Goal: Transaction & Acquisition: Purchase product/service

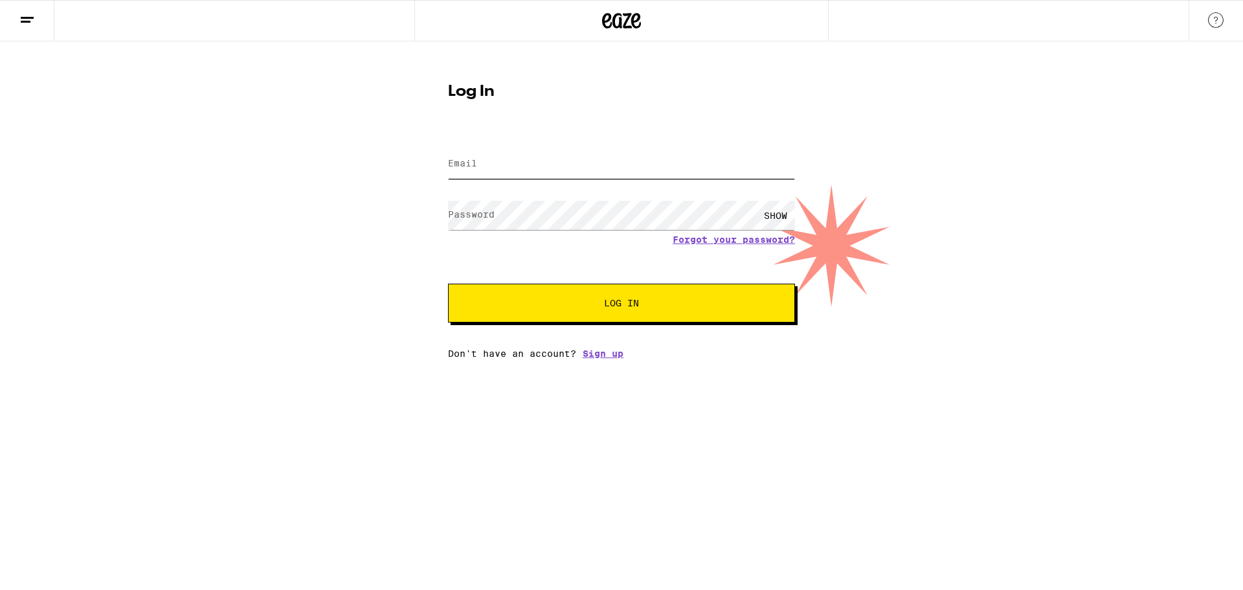
type input "[EMAIL_ADDRESS][PERSON_NAME][DOMAIN_NAME]"
click at [641, 308] on button "Log In" at bounding box center [621, 303] width 347 height 39
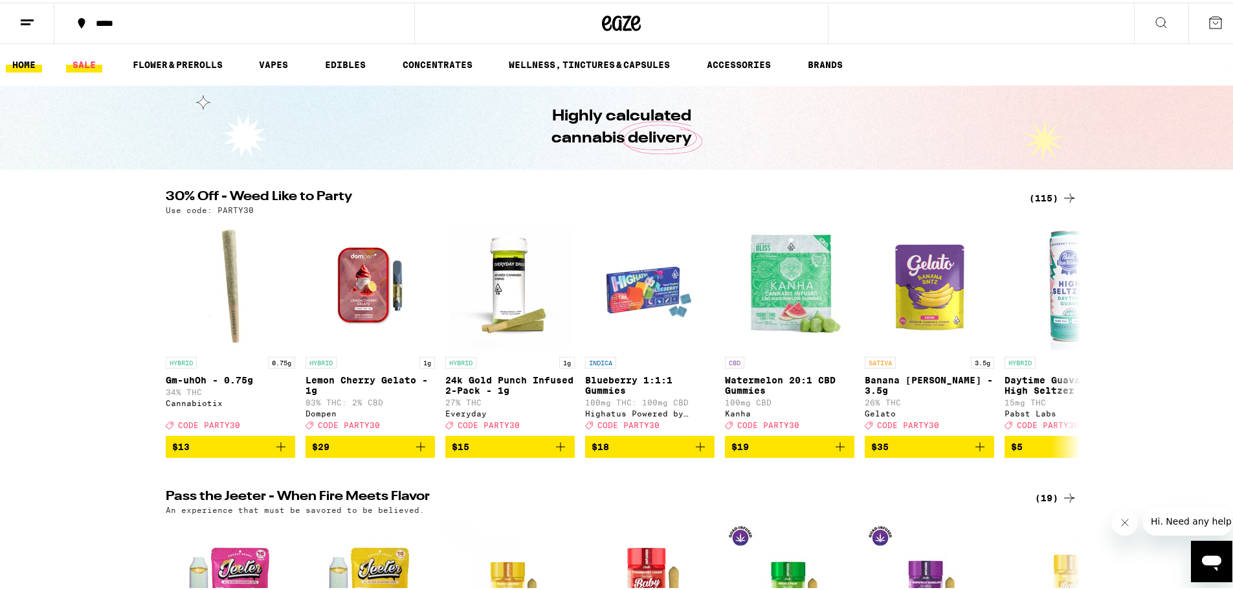
click at [90, 59] on link "SALE" at bounding box center [84, 62] width 36 height 16
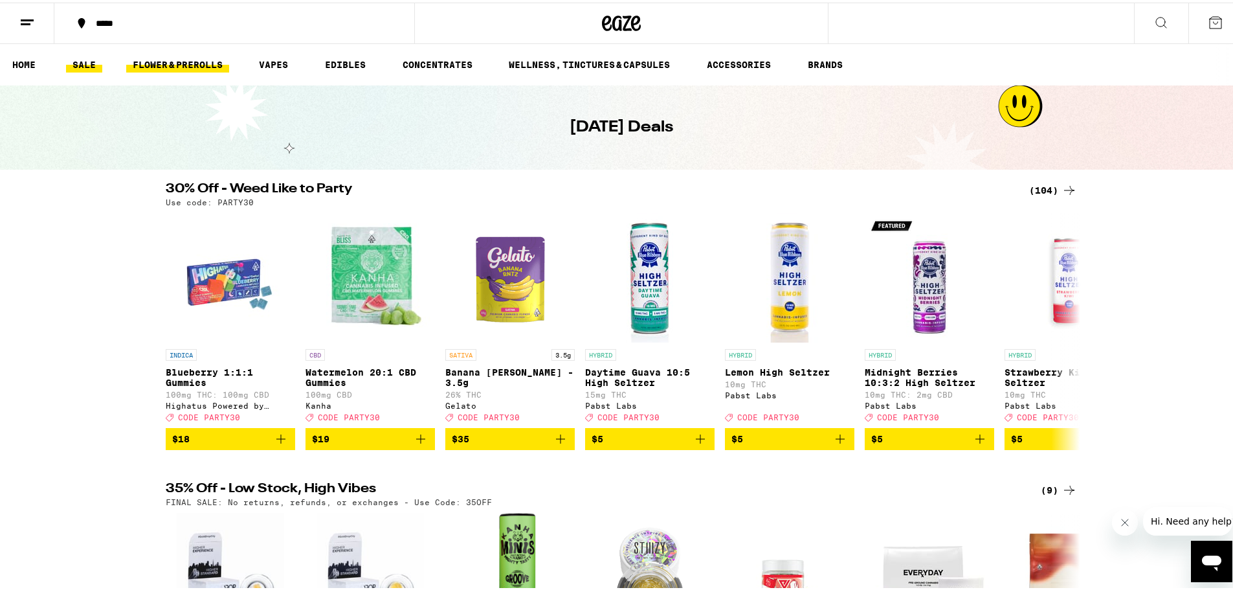
click at [163, 58] on link "FLOWER & PREROLLS" at bounding box center [177, 62] width 103 height 16
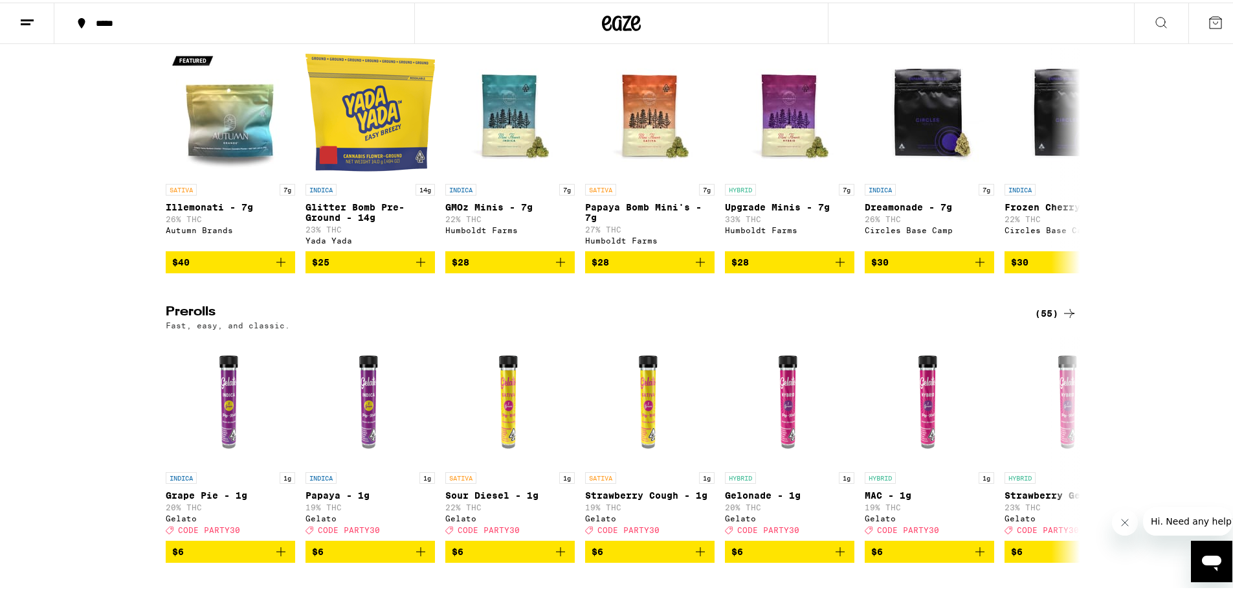
scroll to position [906, 0]
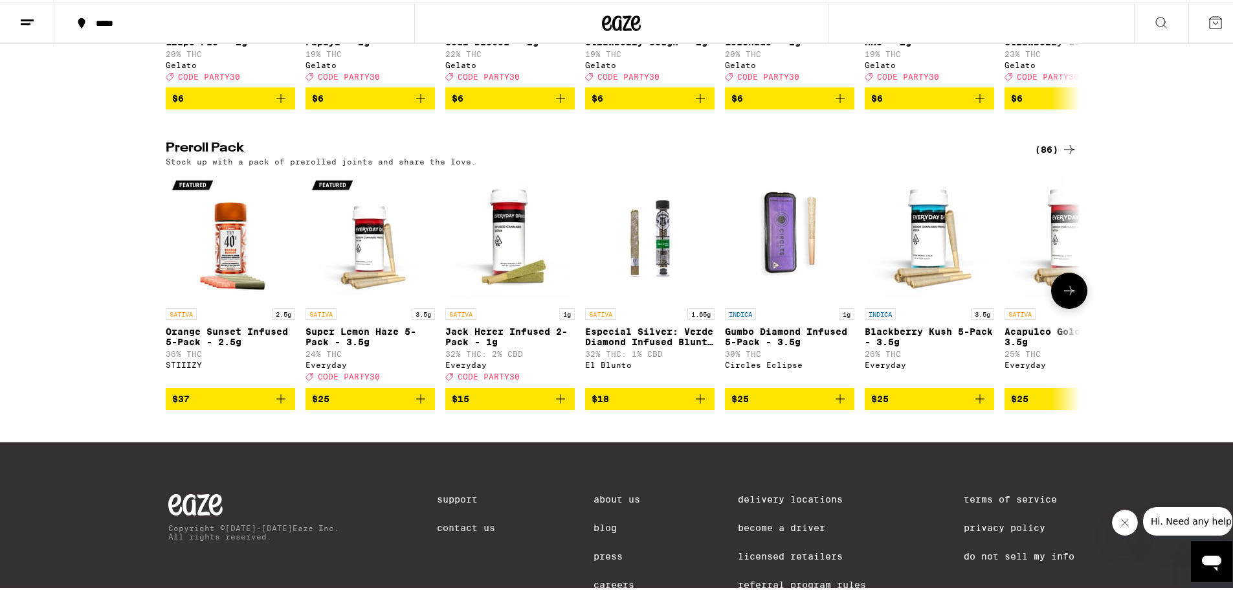
click at [1071, 286] on icon at bounding box center [1070, 288] width 16 height 16
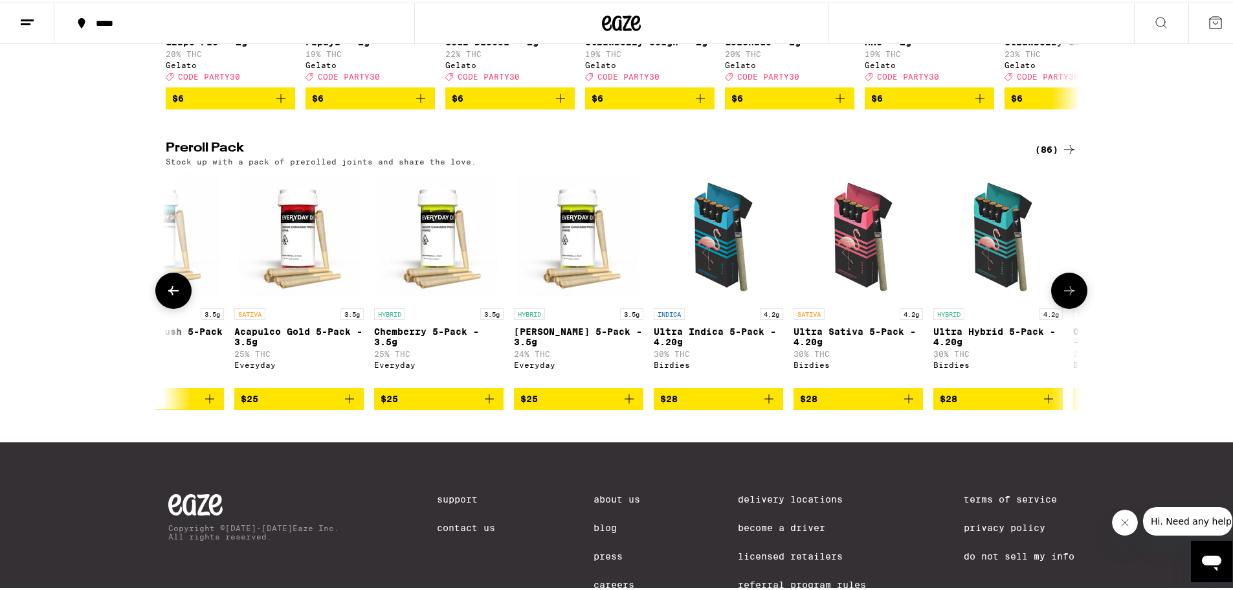
click at [1071, 286] on icon at bounding box center [1070, 288] width 16 height 16
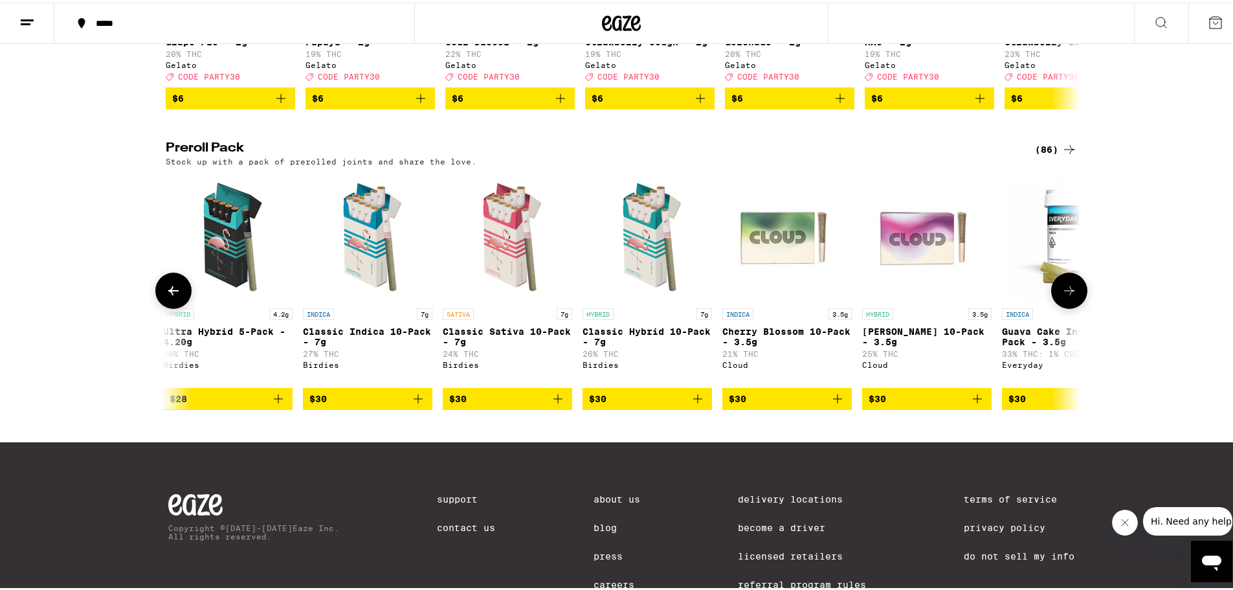
click at [1071, 286] on icon at bounding box center [1070, 288] width 16 height 16
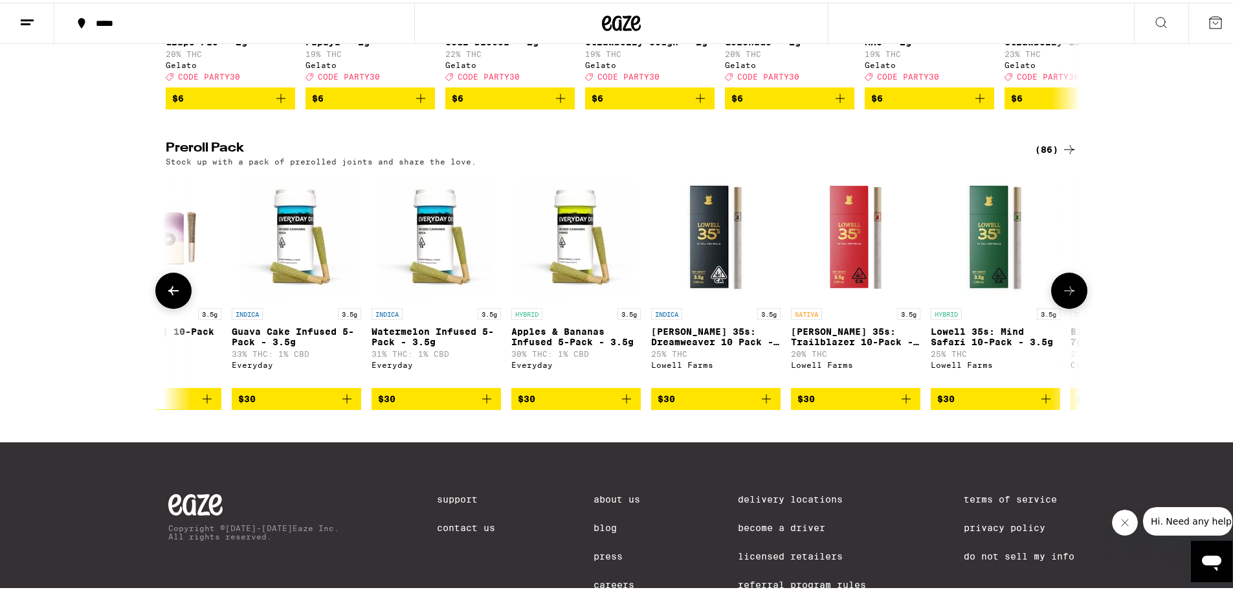
click at [1071, 286] on icon at bounding box center [1070, 288] width 16 height 16
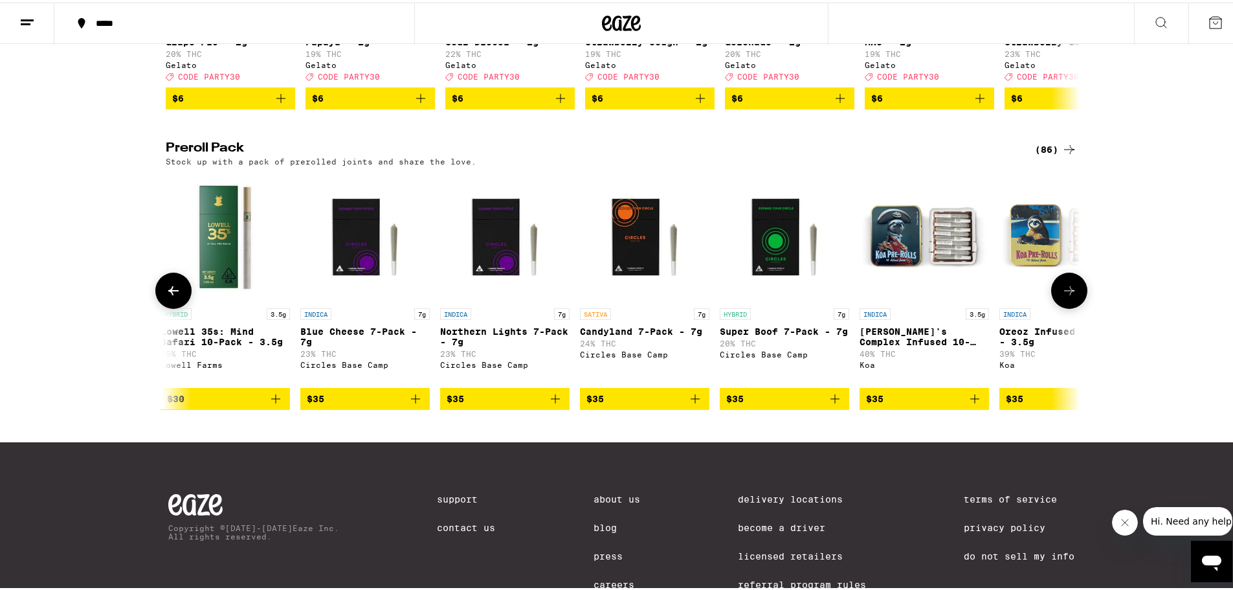
click at [1071, 286] on icon at bounding box center [1070, 288] width 16 height 16
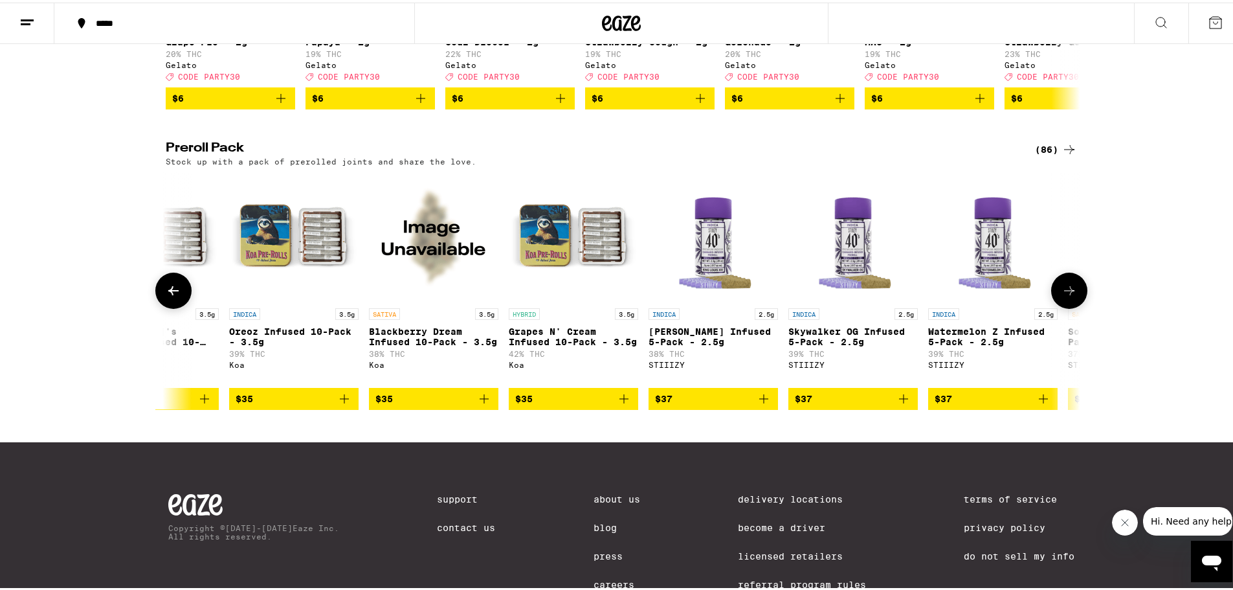
click at [1071, 286] on icon at bounding box center [1070, 288] width 16 height 16
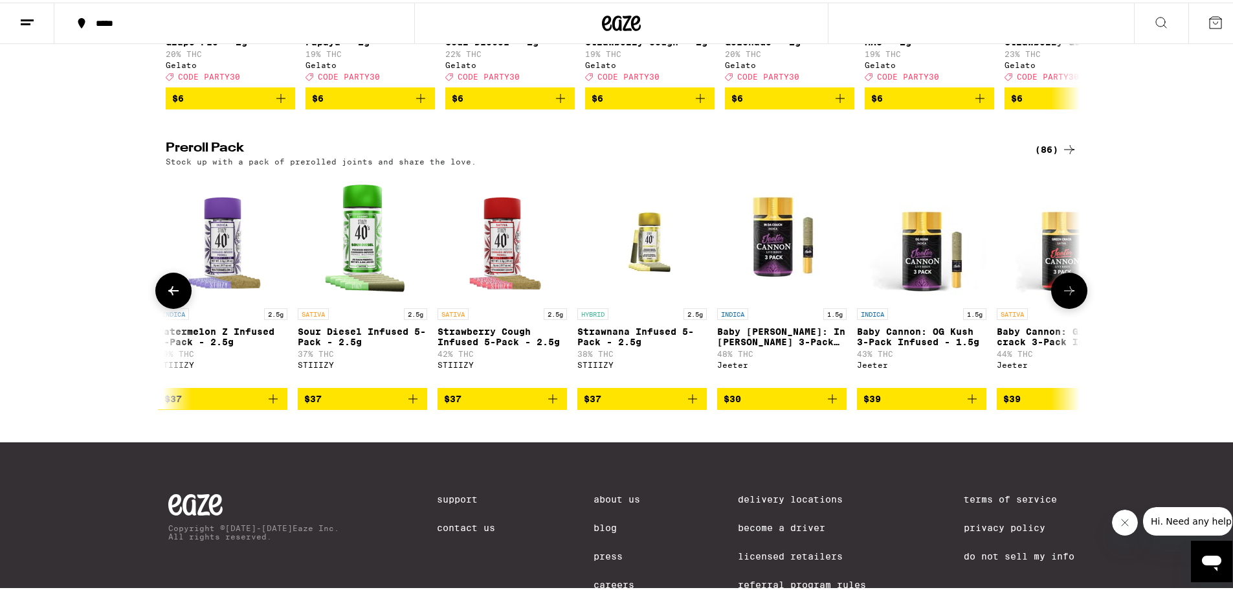
click at [1071, 286] on icon at bounding box center [1070, 288] width 16 height 16
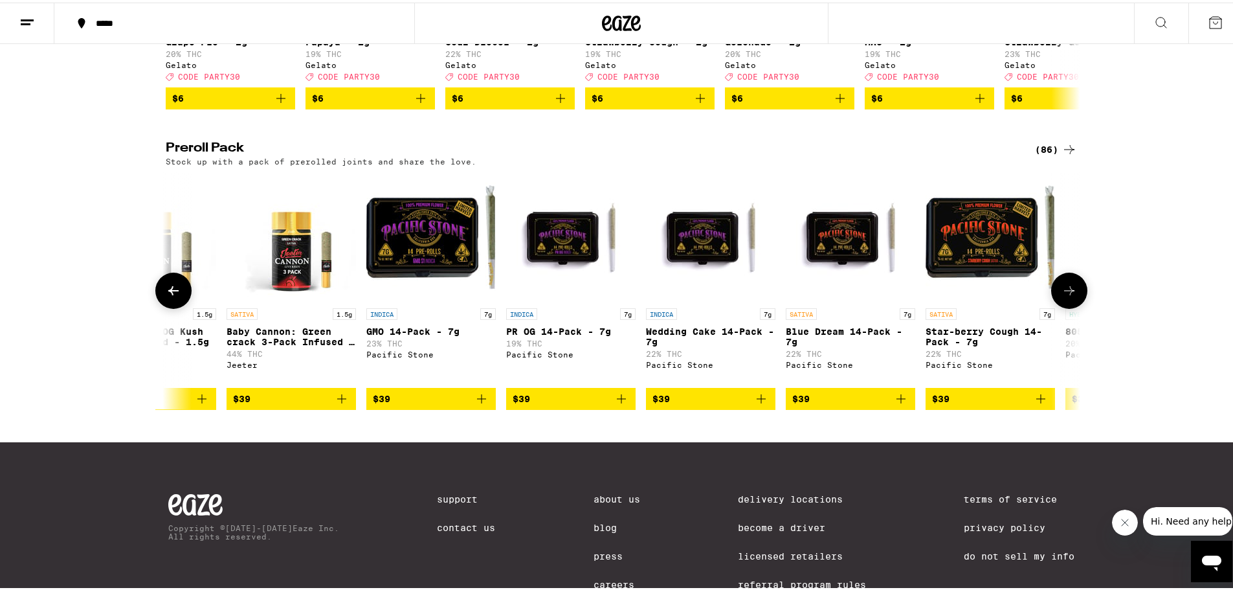
click at [168, 286] on icon at bounding box center [174, 288] width 16 height 16
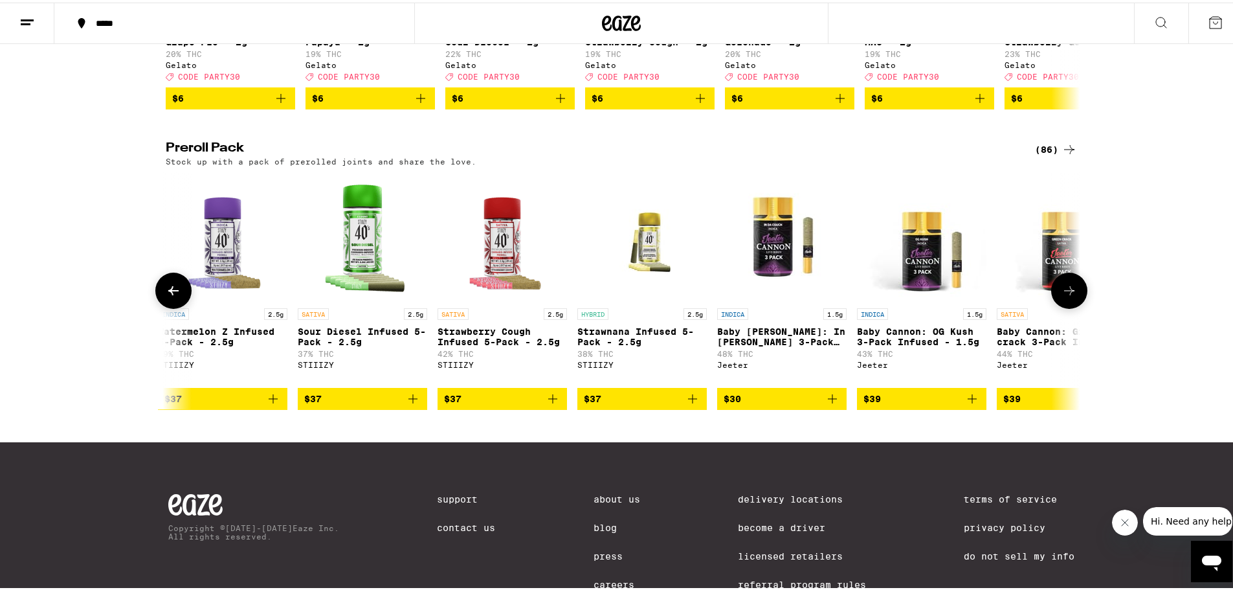
click at [1072, 295] on icon at bounding box center [1070, 288] width 16 height 16
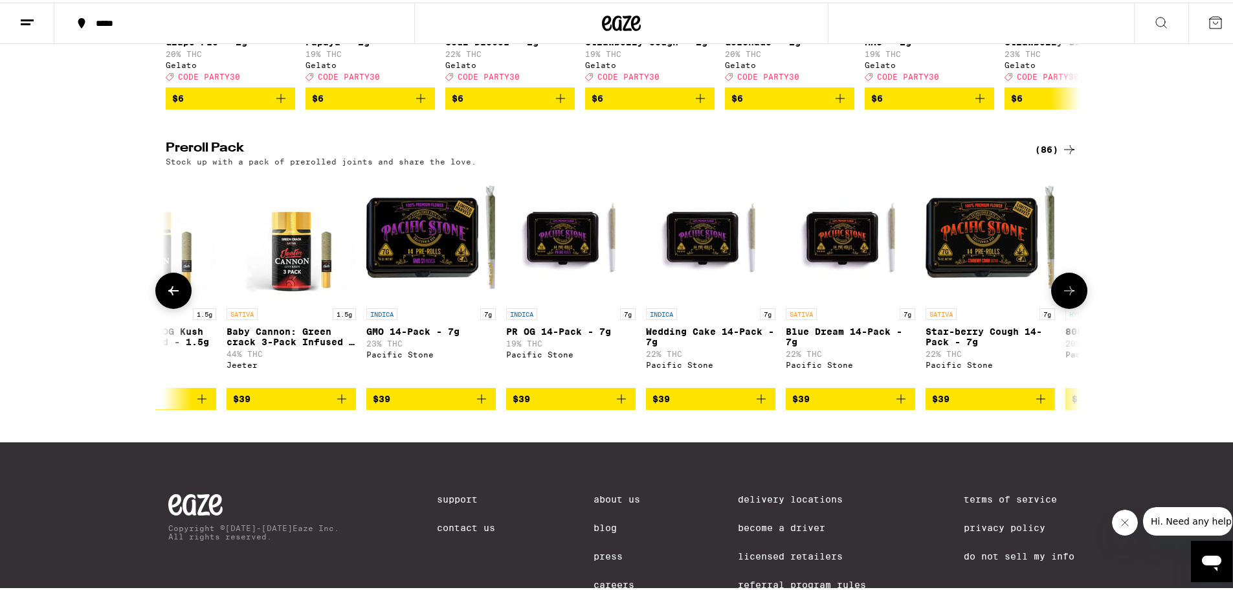
click at [1072, 295] on icon at bounding box center [1070, 288] width 16 height 16
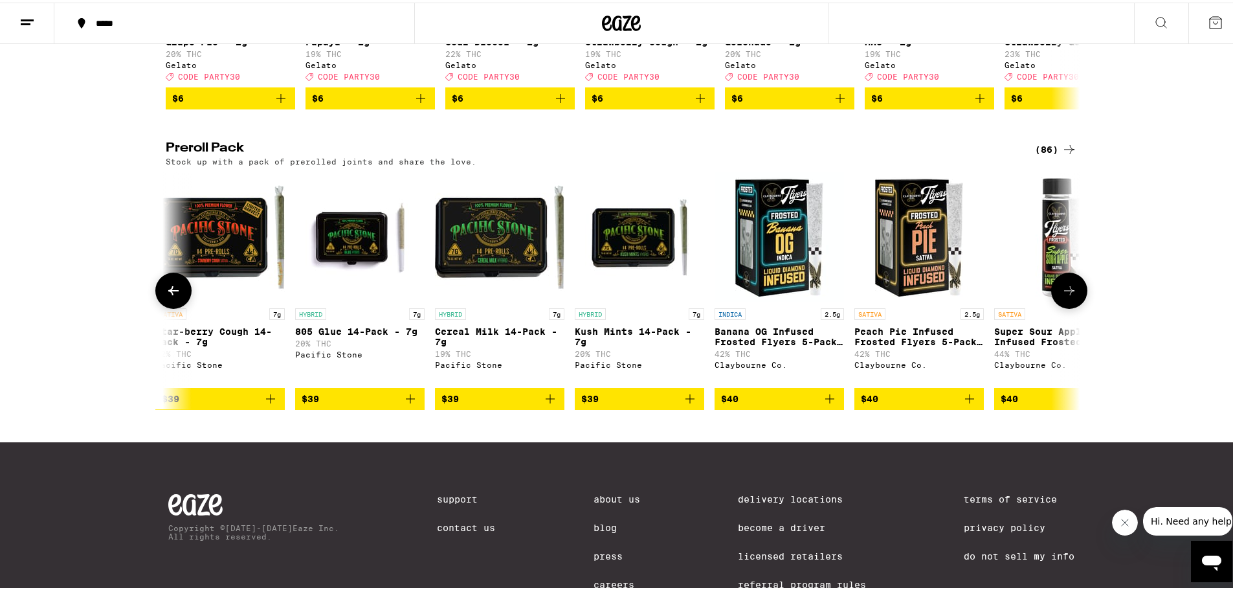
click at [1072, 295] on icon at bounding box center [1070, 288] width 16 height 16
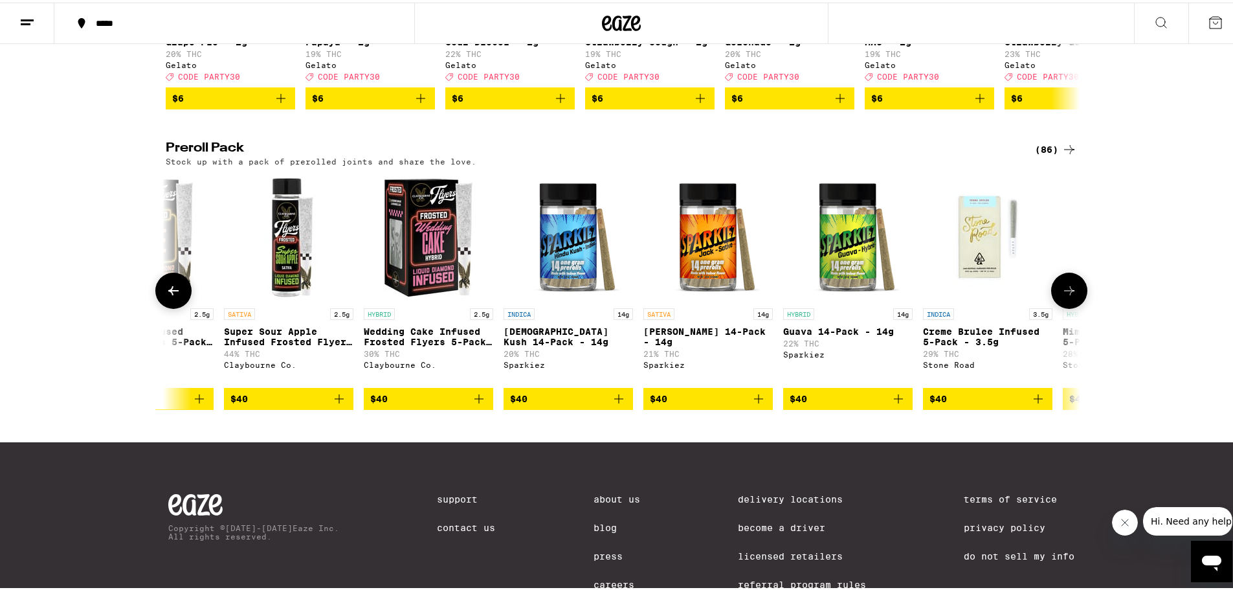
click at [1071, 298] on button at bounding box center [1069, 288] width 36 height 36
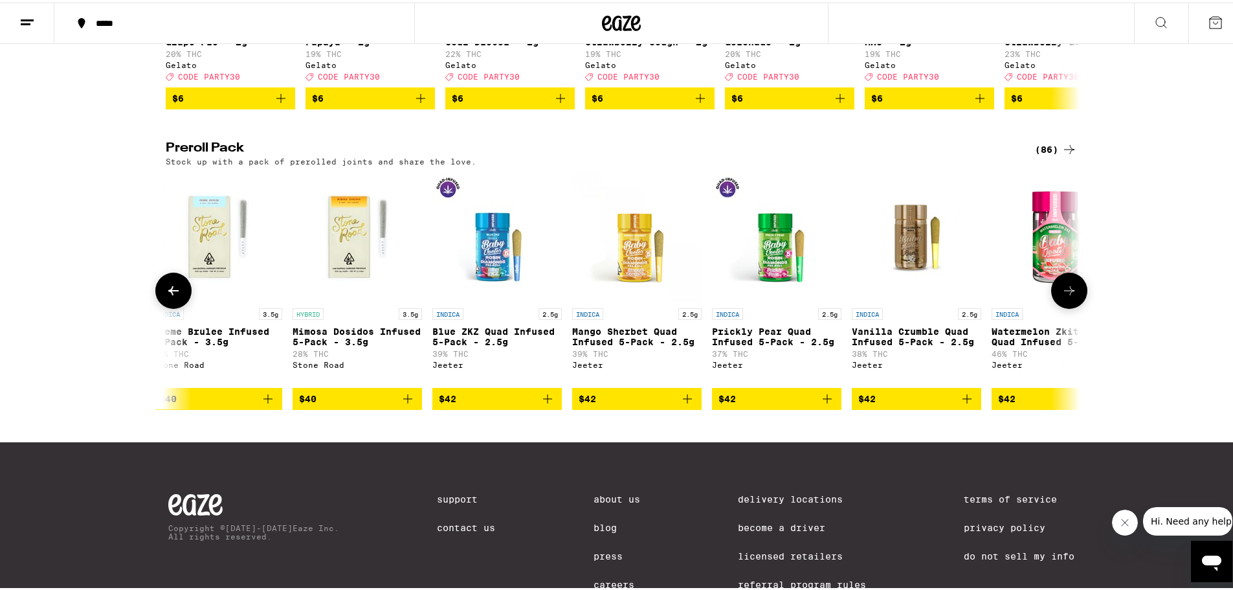
click at [1078, 286] on button at bounding box center [1069, 288] width 36 height 36
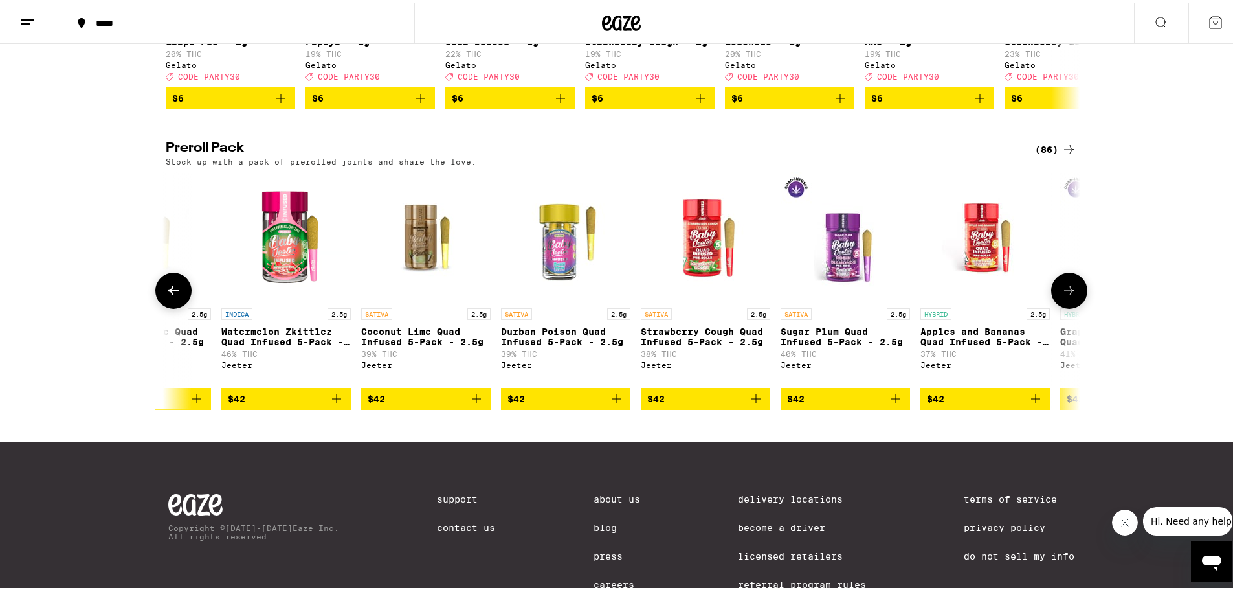
click at [1078, 286] on button at bounding box center [1069, 288] width 36 height 36
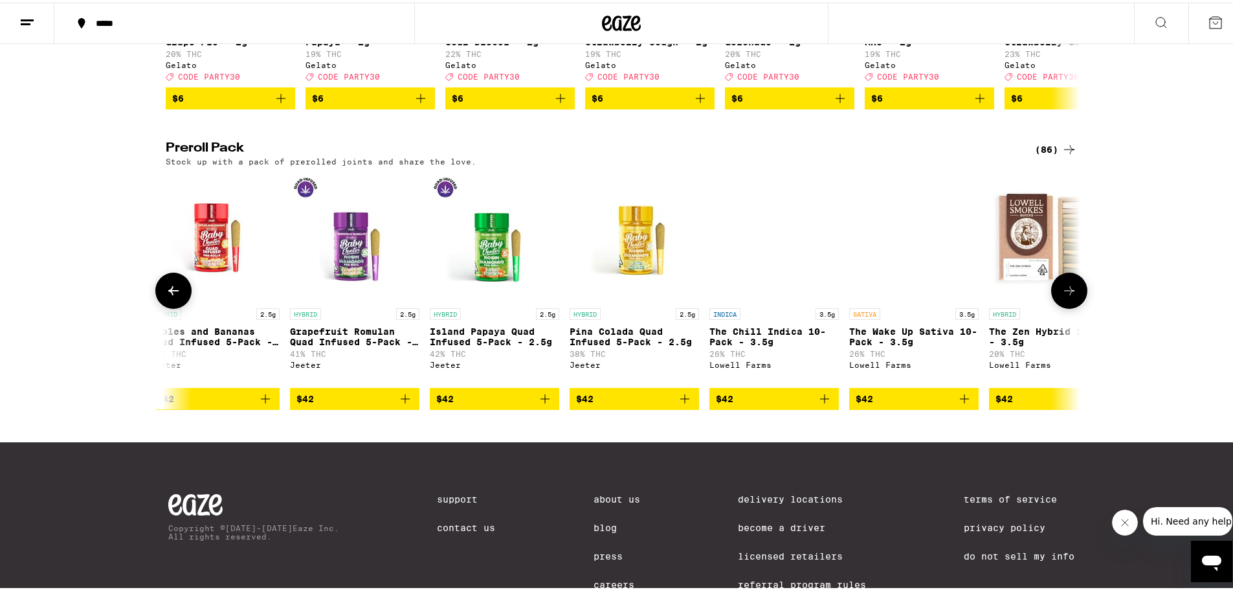
click at [1078, 286] on button at bounding box center [1069, 288] width 36 height 36
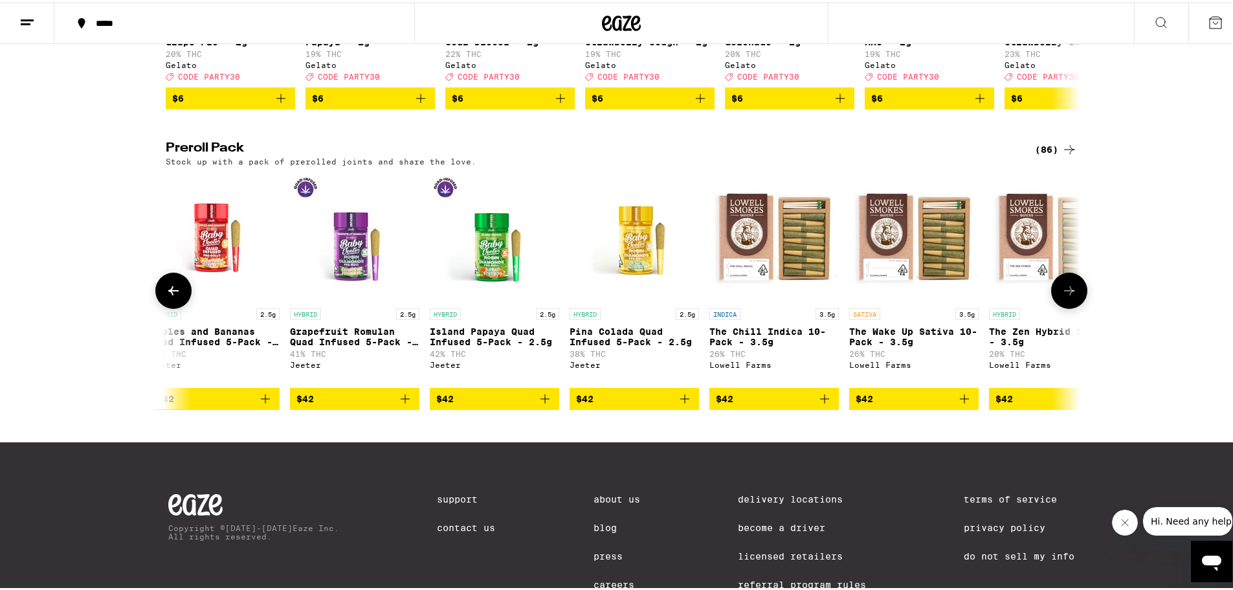
scroll to position [0, 10016]
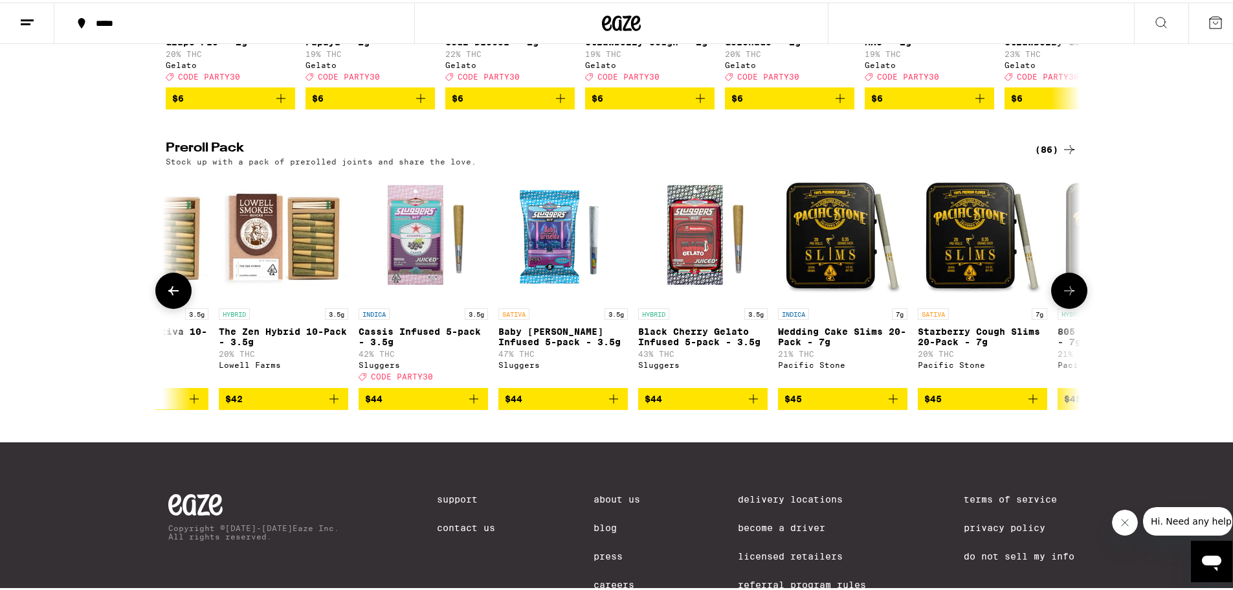
click at [1078, 286] on button at bounding box center [1069, 288] width 36 height 36
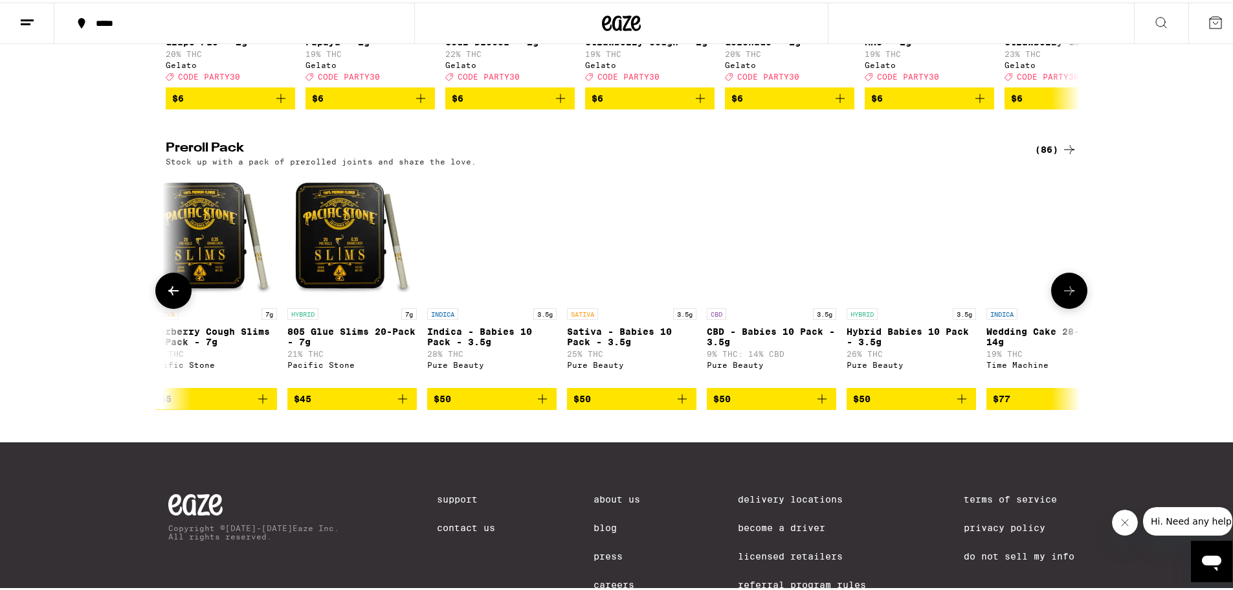
click at [1062, 286] on icon at bounding box center [1070, 288] width 16 height 16
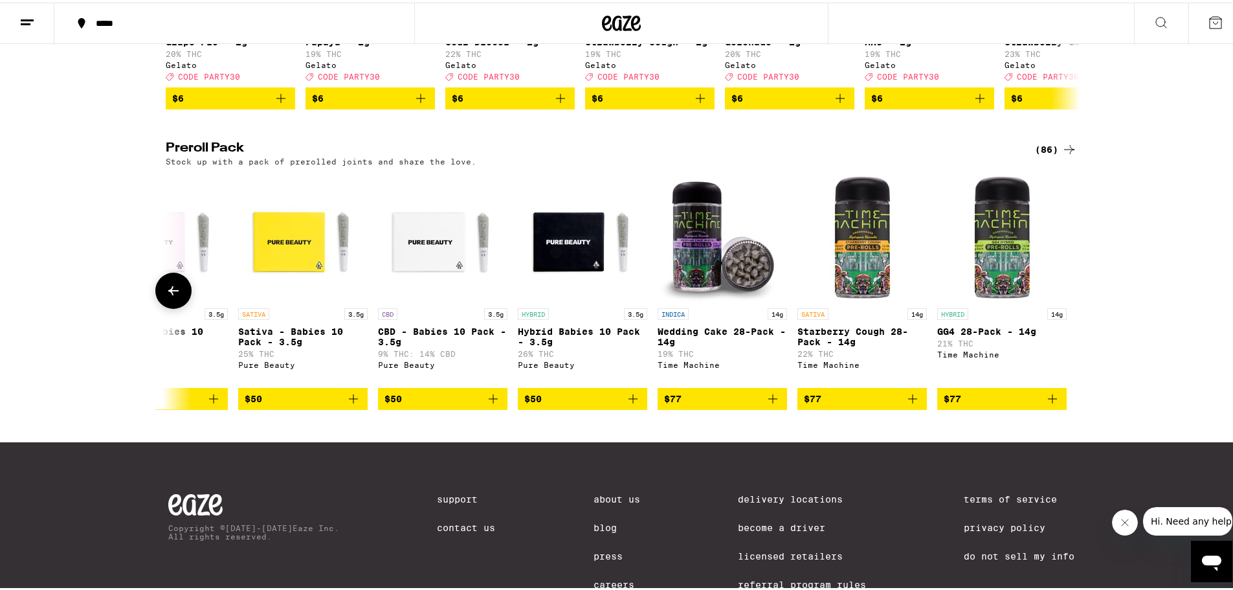
scroll to position [712, 0]
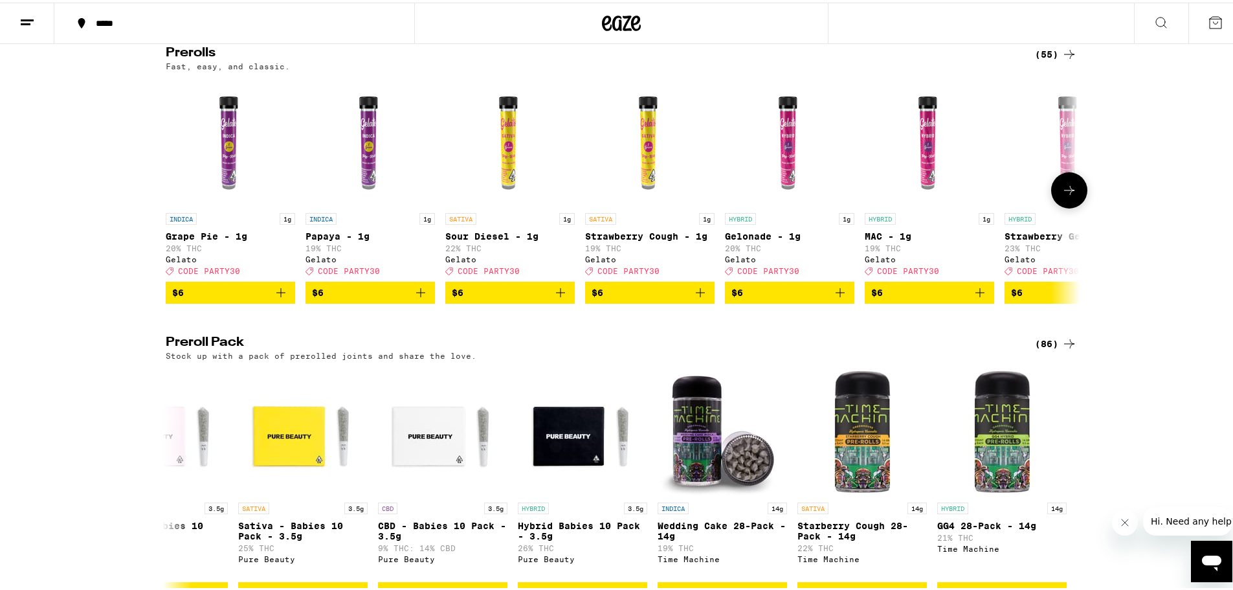
click at [1062, 190] on icon at bounding box center [1070, 188] width 16 height 16
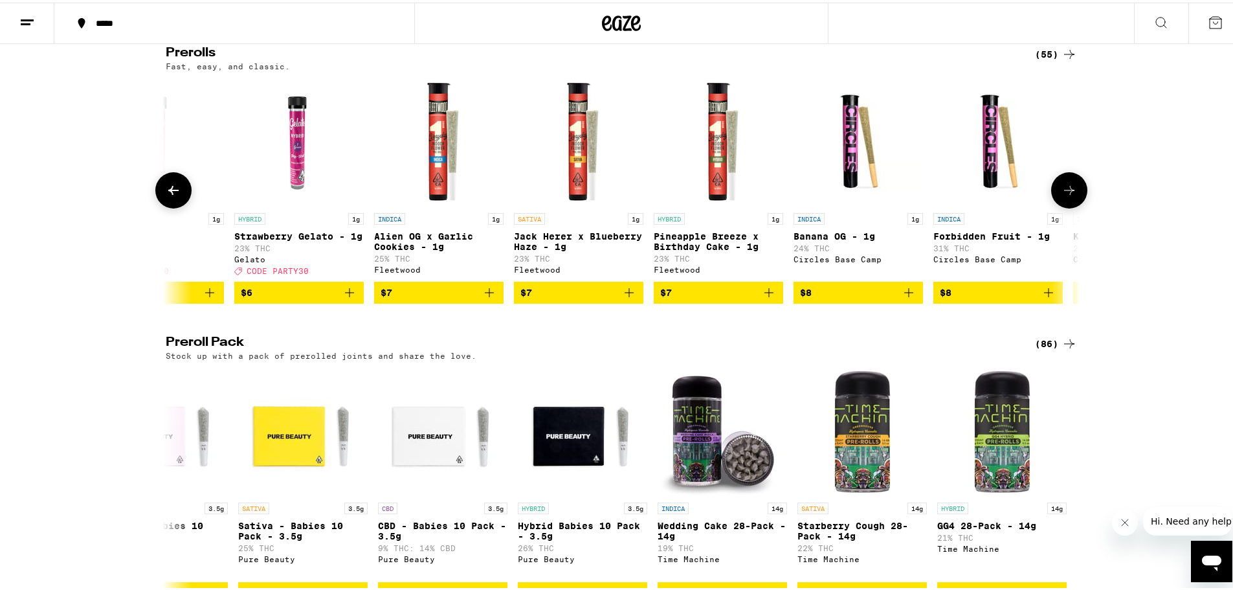
click at [1062, 190] on icon at bounding box center [1070, 188] width 16 height 16
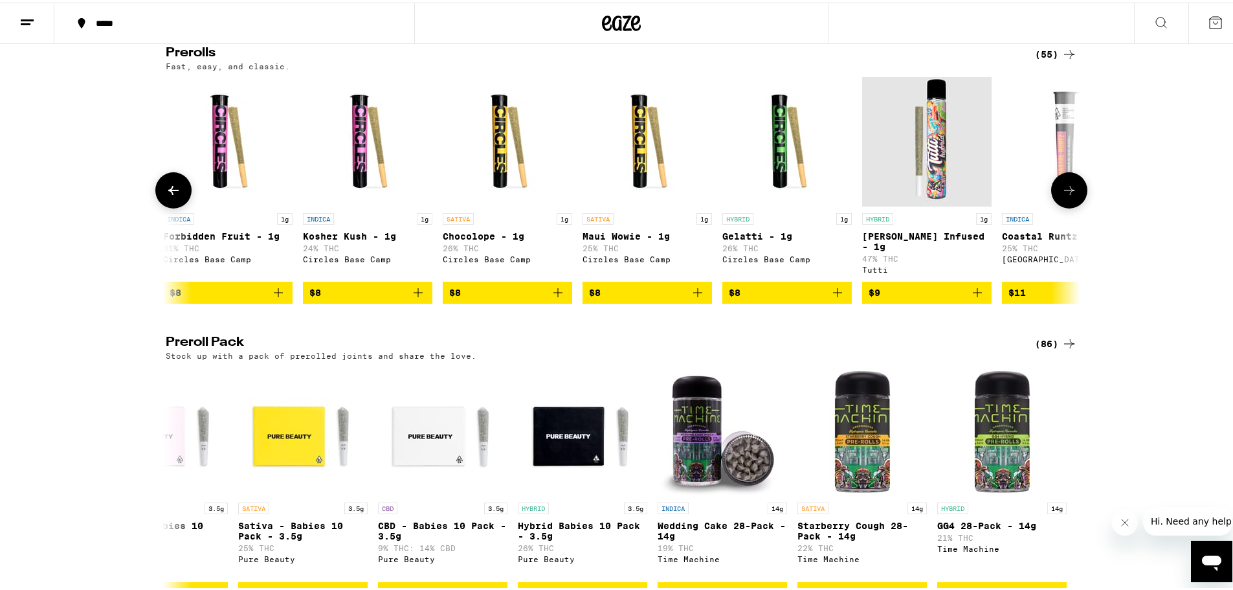
click at [1062, 190] on icon at bounding box center [1070, 188] width 16 height 16
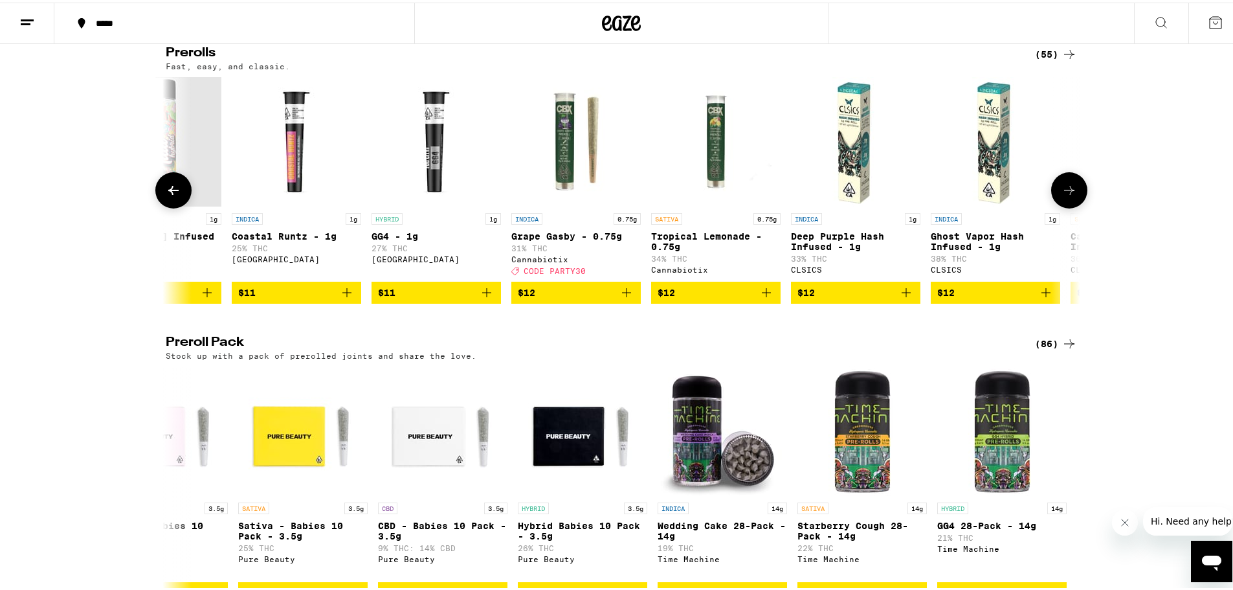
click at [1062, 190] on icon at bounding box center [1070, 188] width 16 height 16
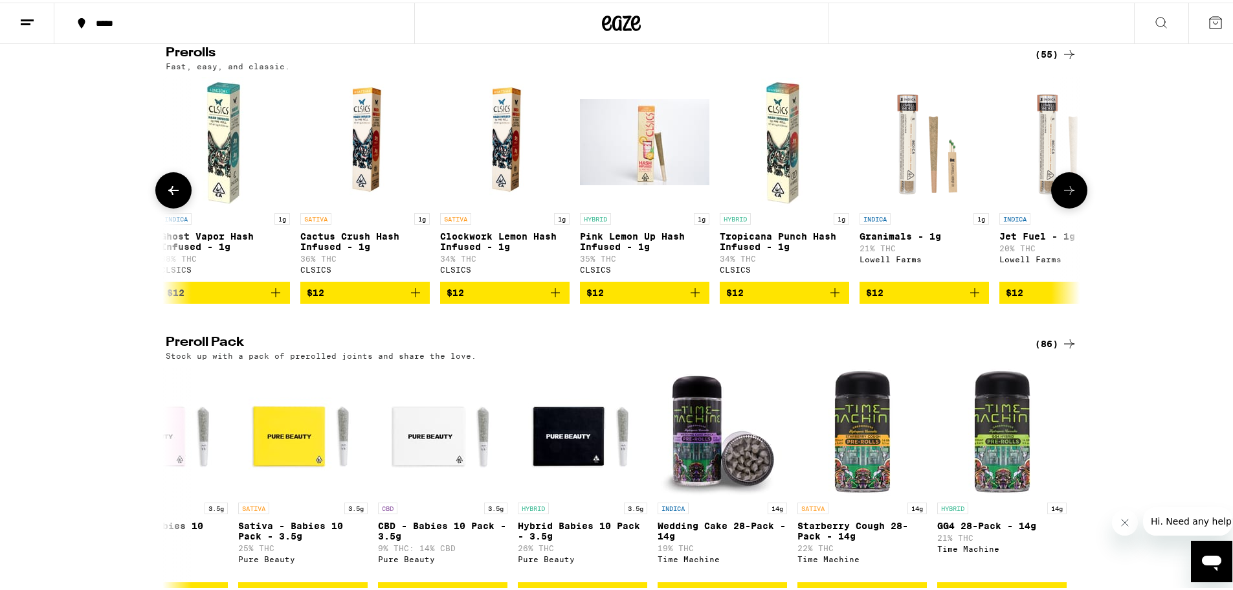
click at [1062, 190] on icon at bounding box center [1070, 188] width 16 height 16
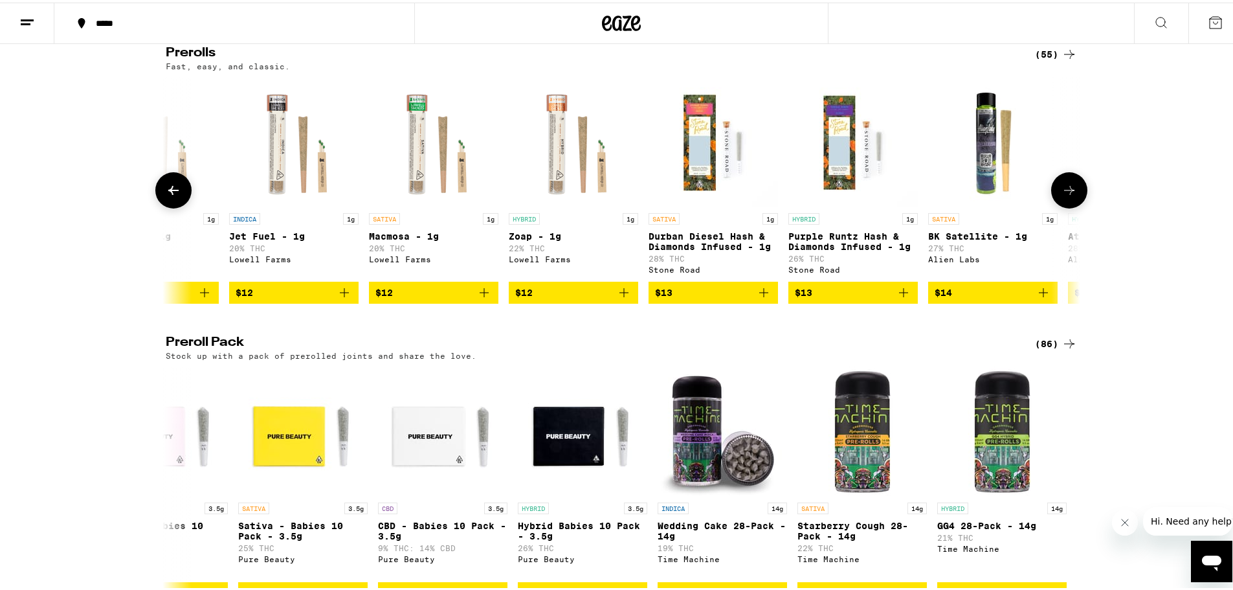
click at [1062, 190] on icon at bounding box center [1070, 188] width 16 height 16
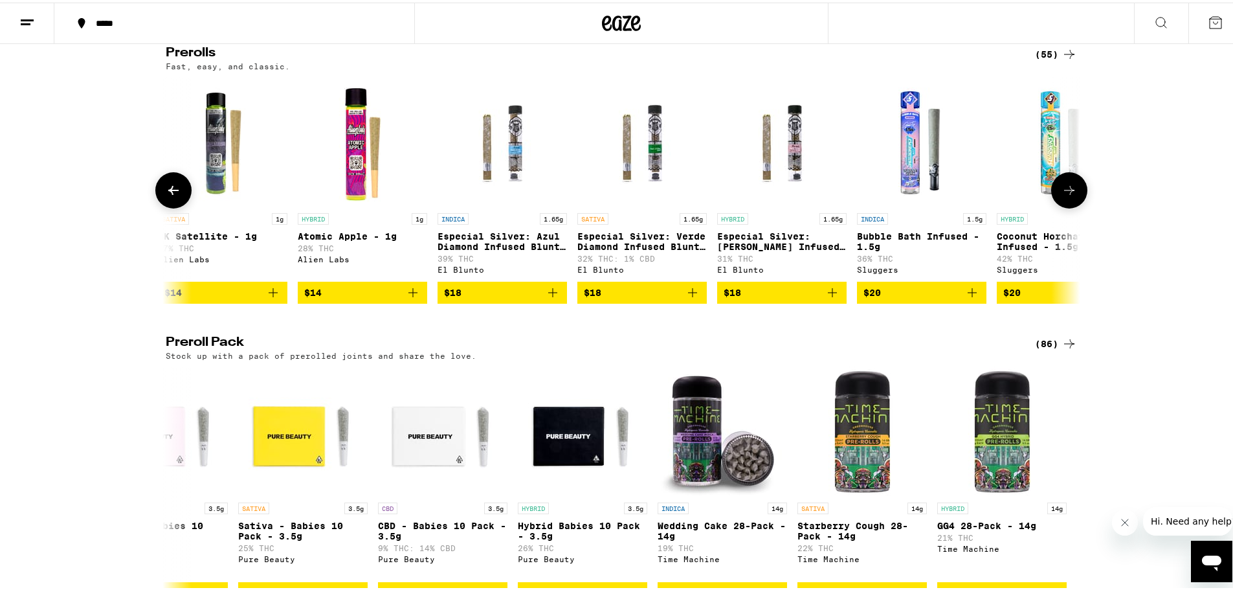
click at [1062, 190] on icon at bounding box center [1070, 188] width 16 height 16
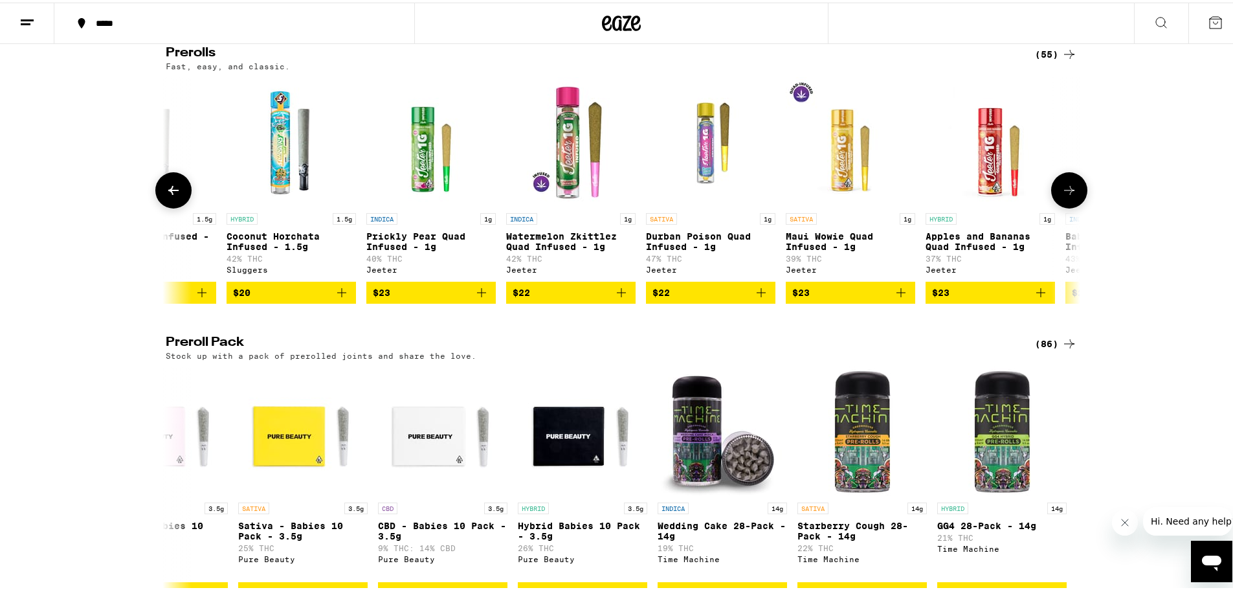
click at [1062, 190] on icon at bounding box center [1070, 188] width 16 height 16
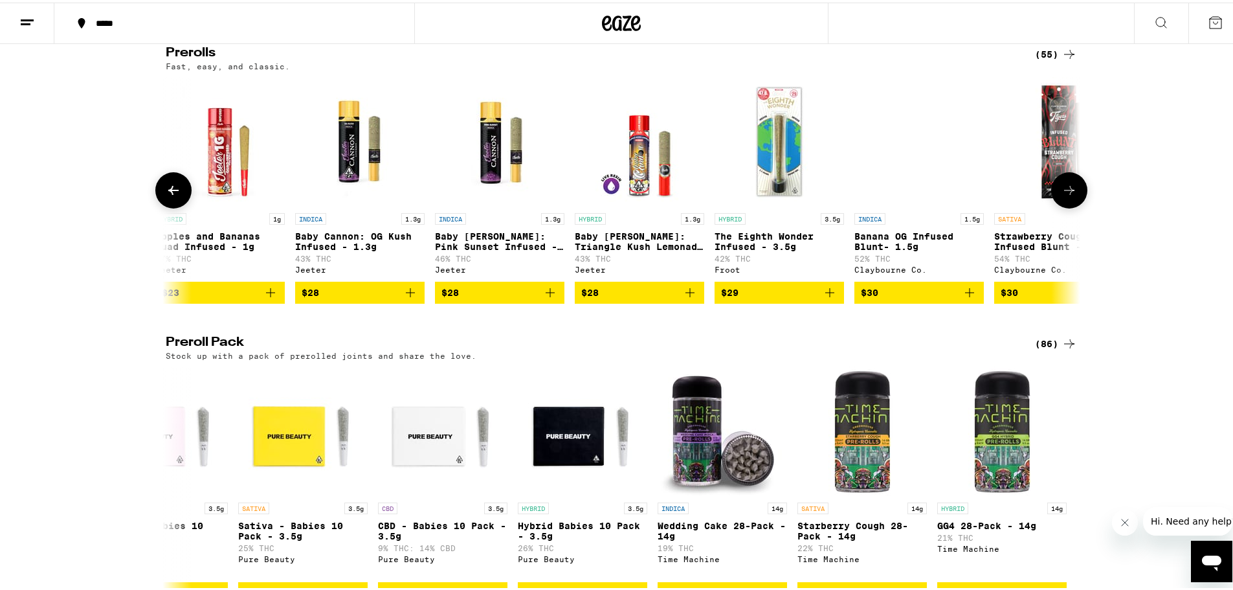
click at [1062, 190] on icon at bounding box center [1070, 188] width 16 height 16
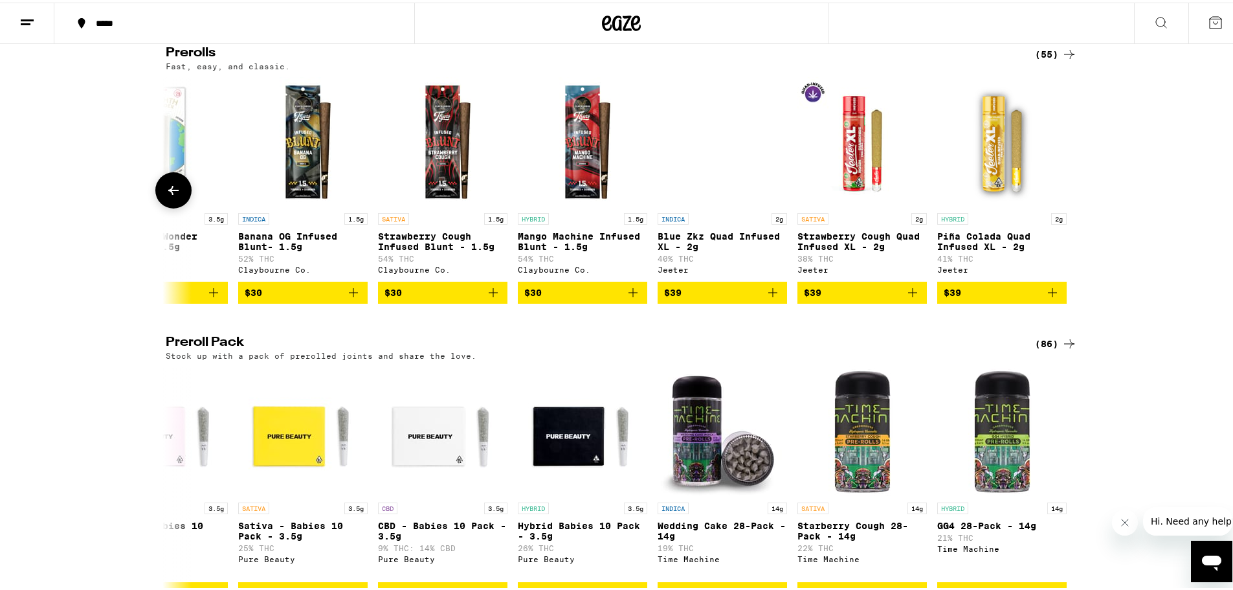
click at [1070, 188] on button at bounding box center [1070, 188] width 0 height 0
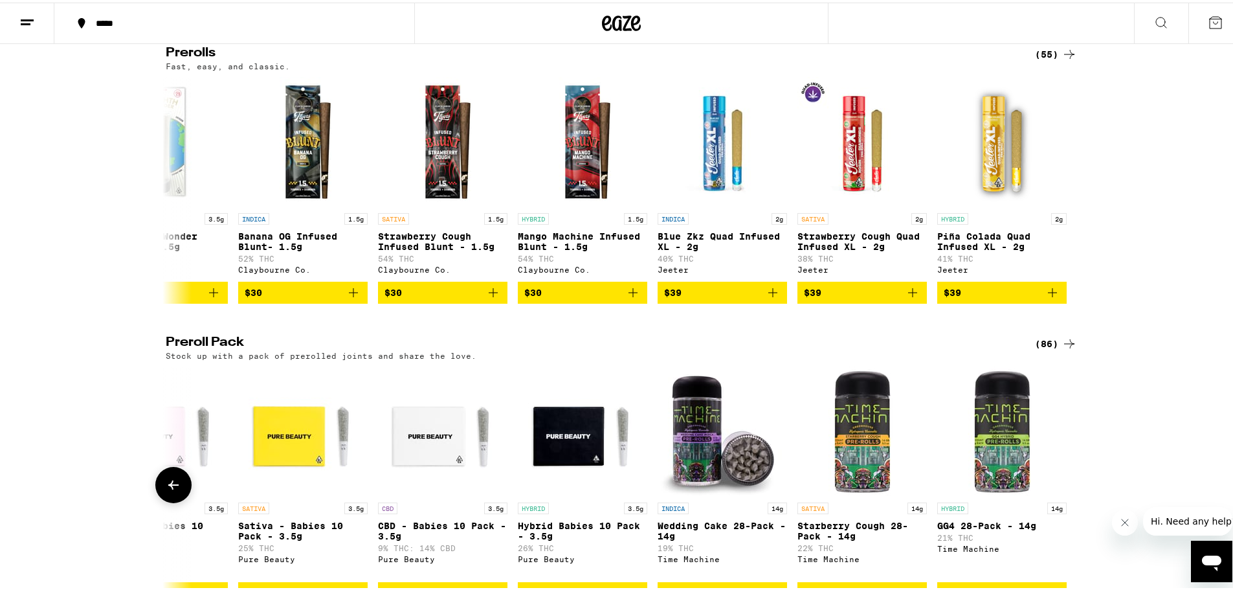
scroll to position [777, 0]
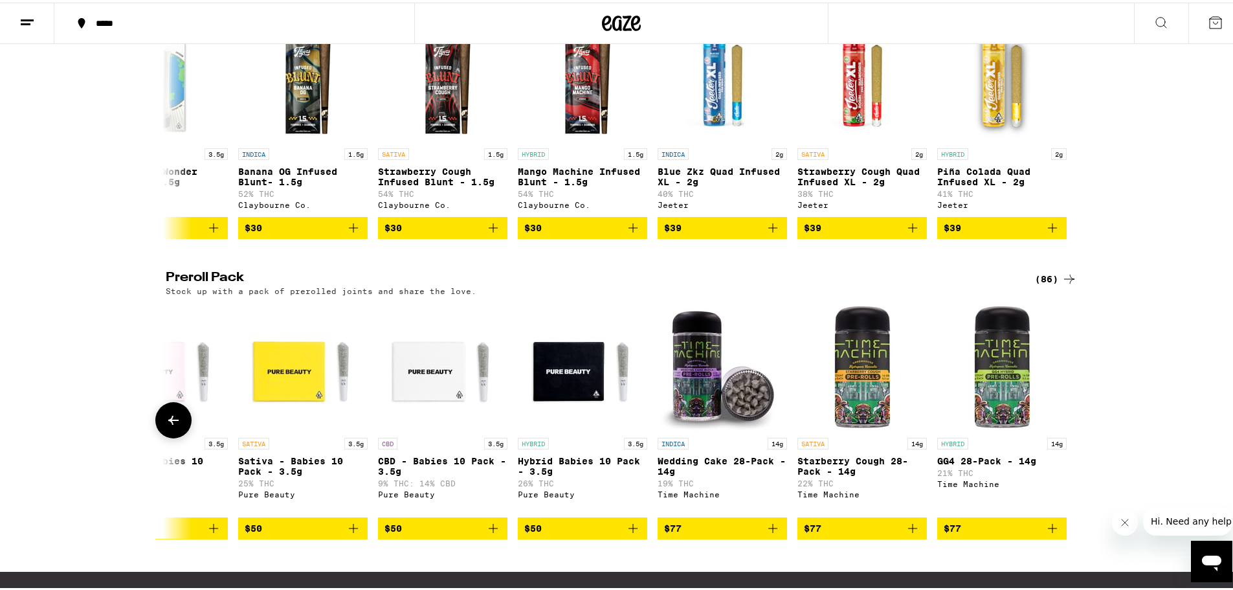
click at [169, 414] on icon at bounding box center [174, 418] width 16 height 16
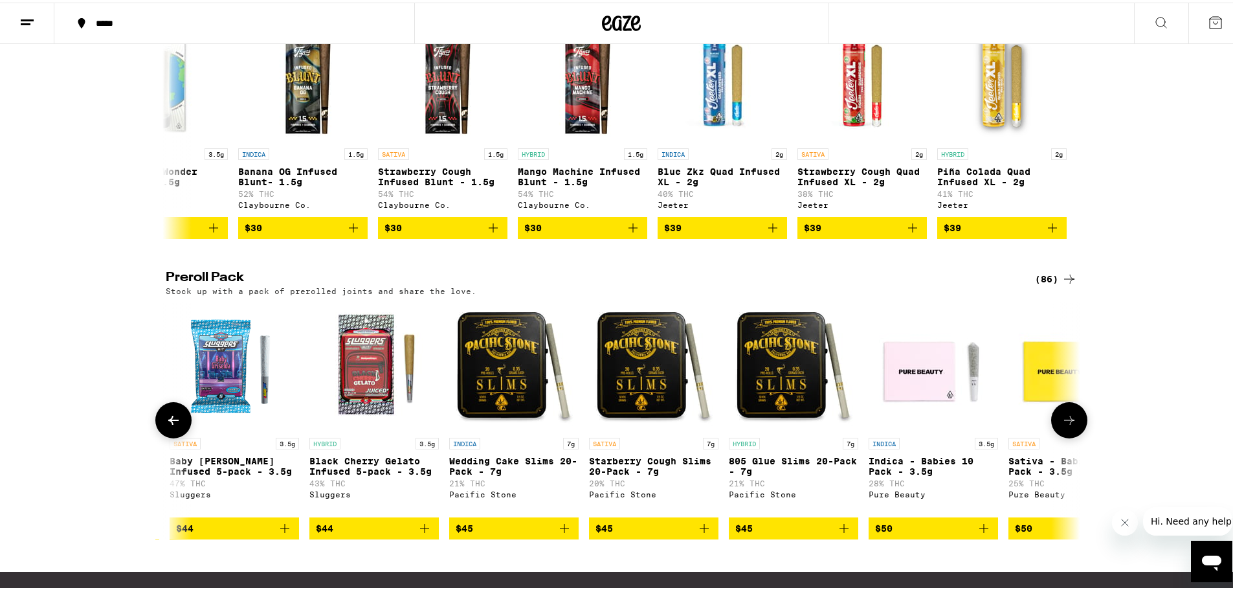
click at [169, 414] on icon at bounding box center [174, 418] width 16 height 16
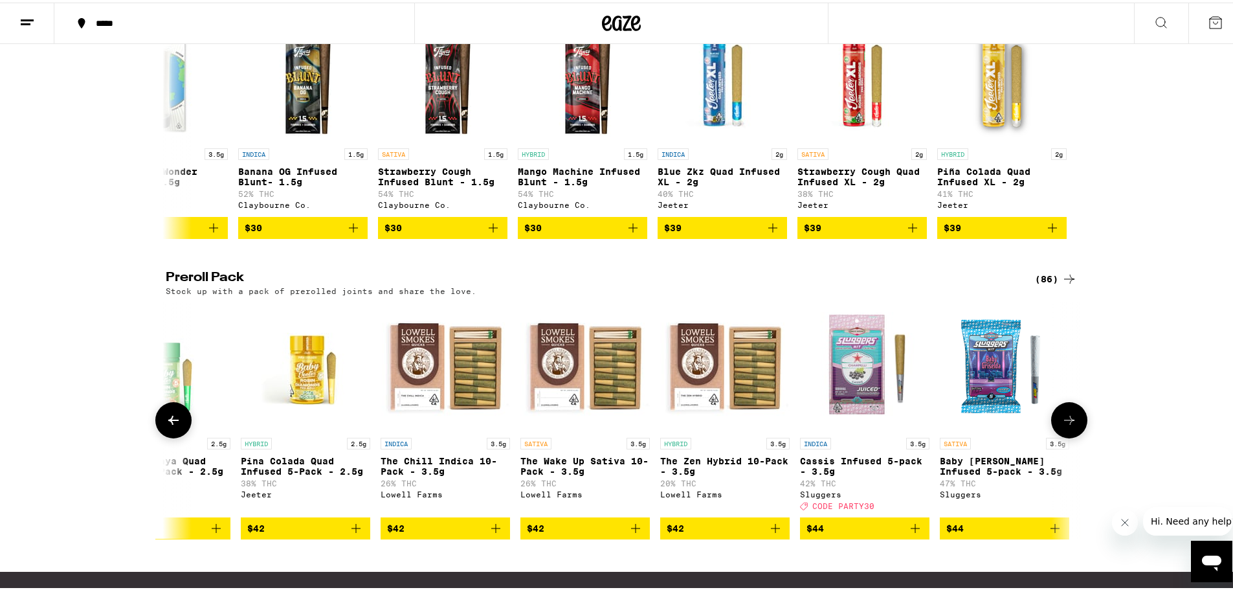
click at [169, 414] on icon at bounding box center [174, 418] width 16 height 16
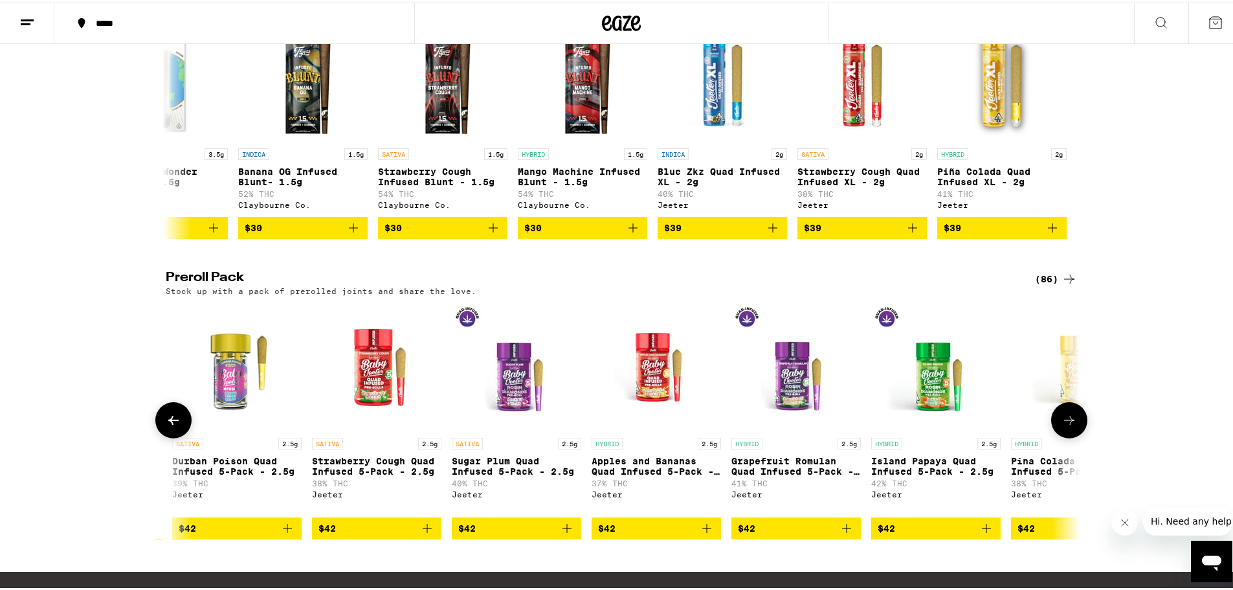
click at [169, 414] on icon at bounding box center [174, 418] width 16 height 16
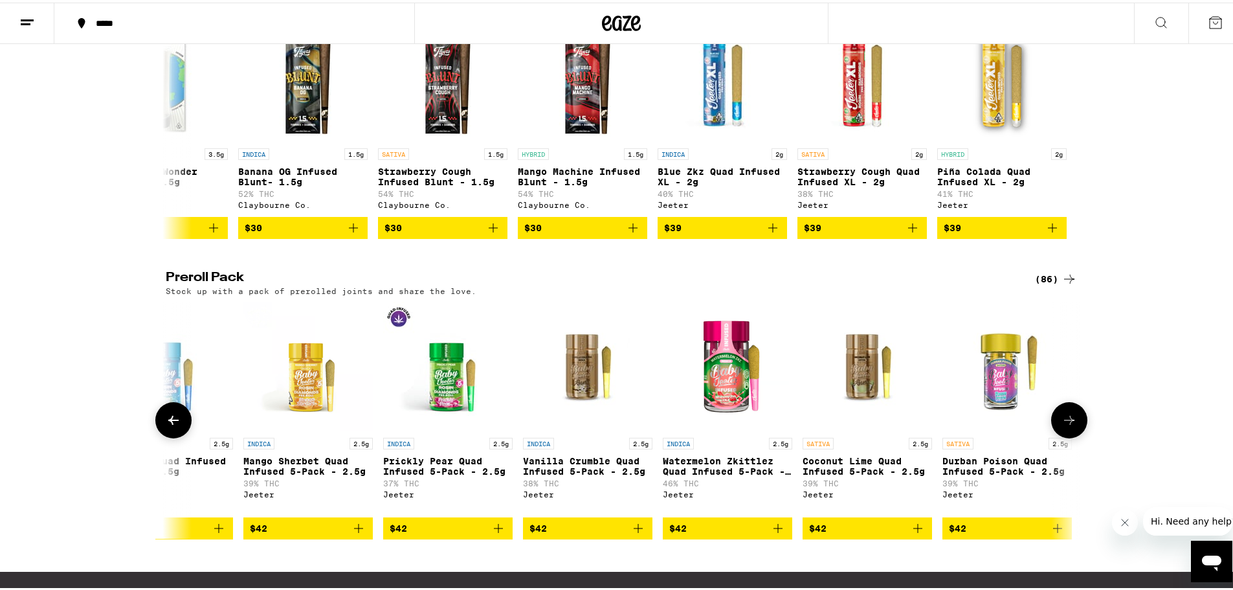
click at [169, 414] on icon at bounding box center [174, 418] width 16 height 16
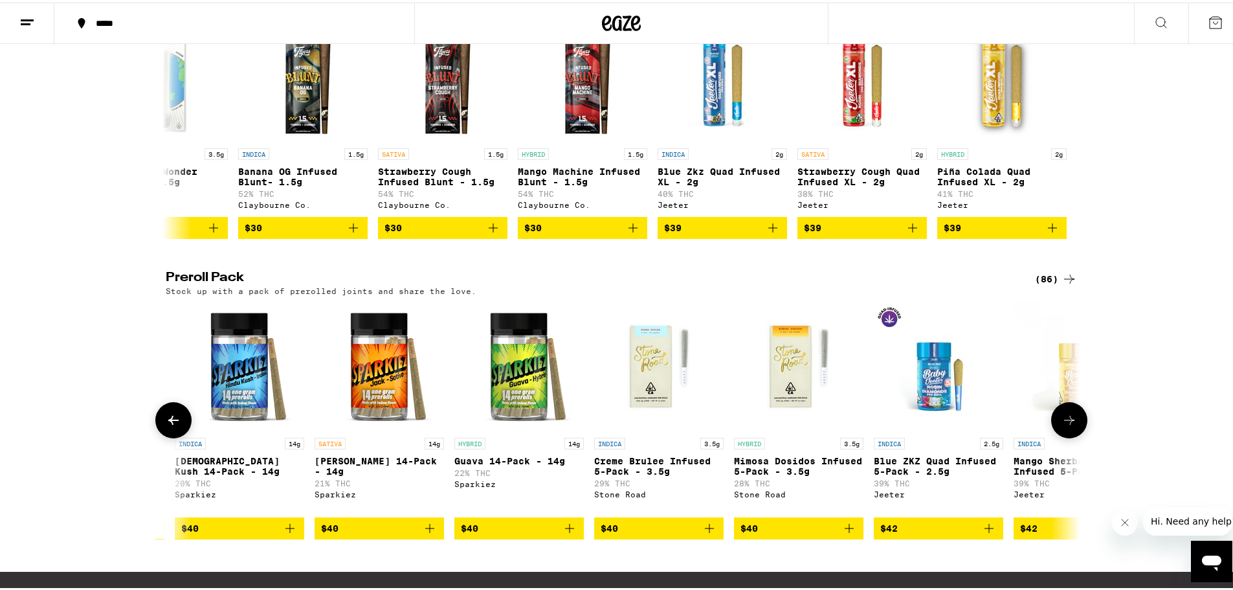
scroll to position [842, 0]
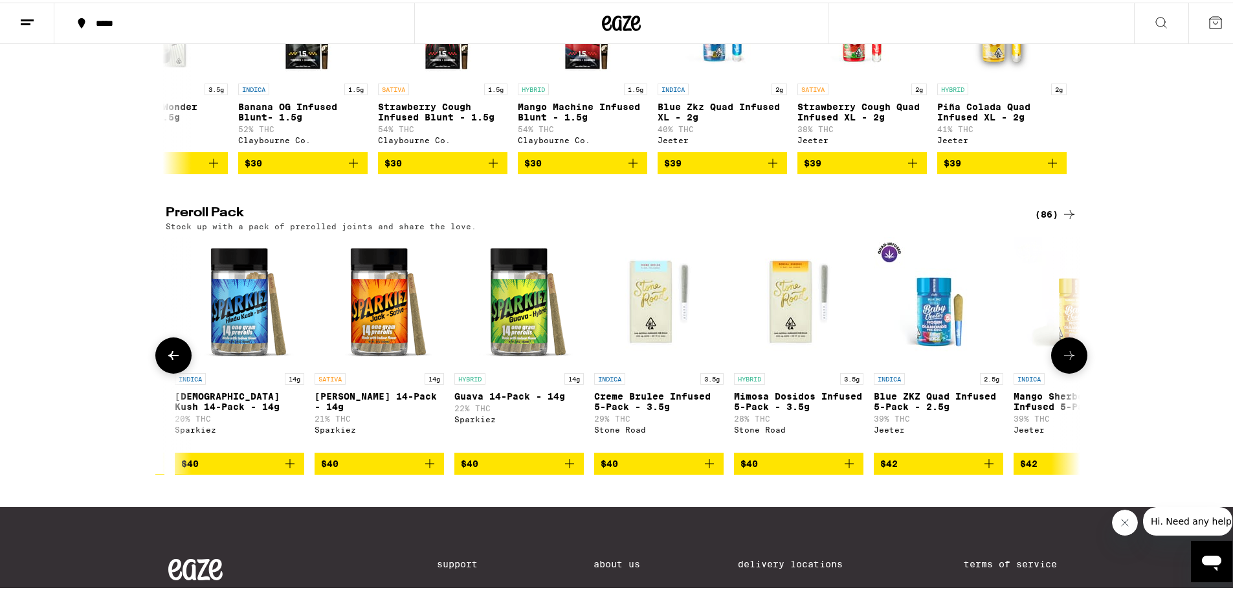
click at [702, 461] on icon "Add to bag" at bounding box center [710, 461] width 16 height 16
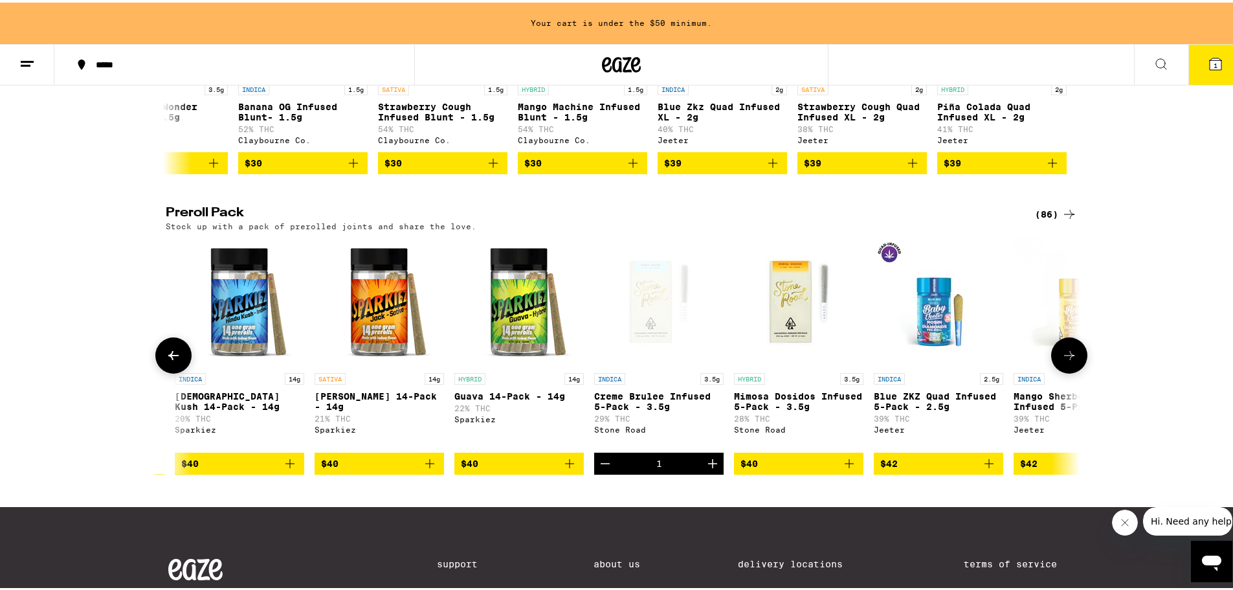
scroll to position [365, 0]
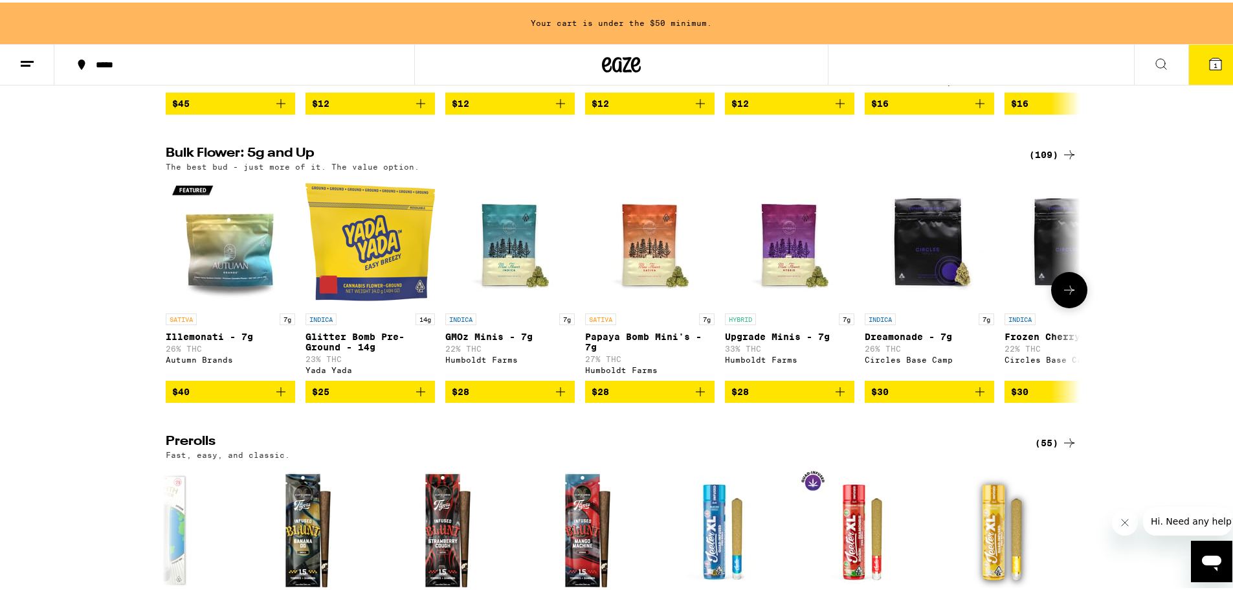
click at [1068, 278] on button at bounding box center [1069, 287] width 36 height 36
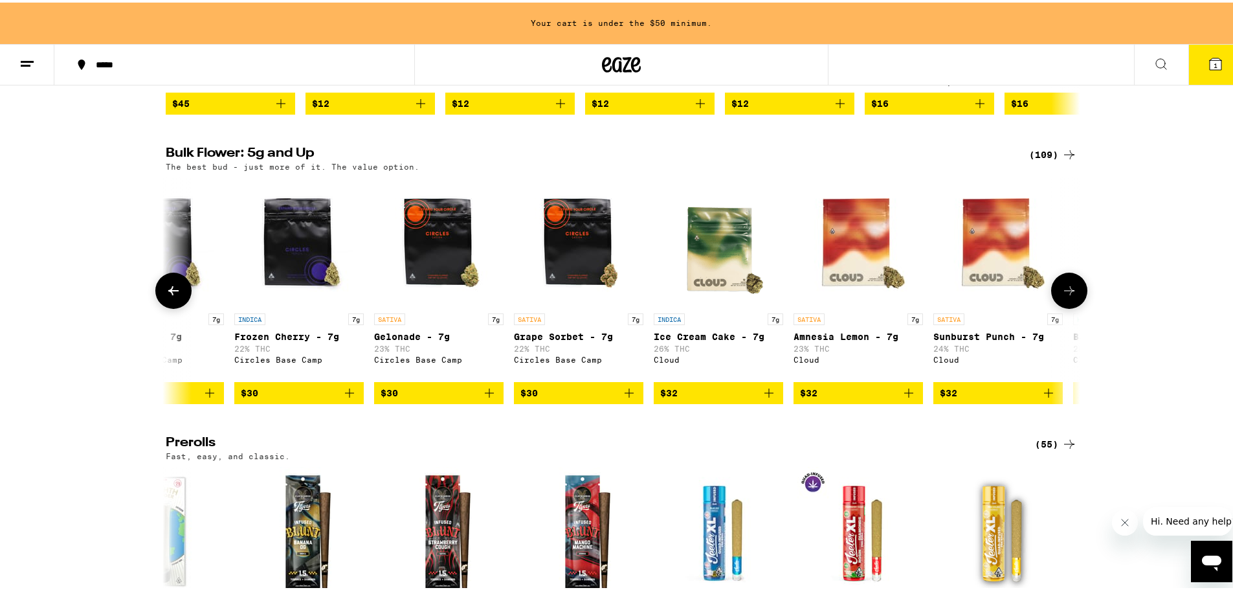
click at [1068, 278] on button at bounding box center [1069, 288] width 36 height 36
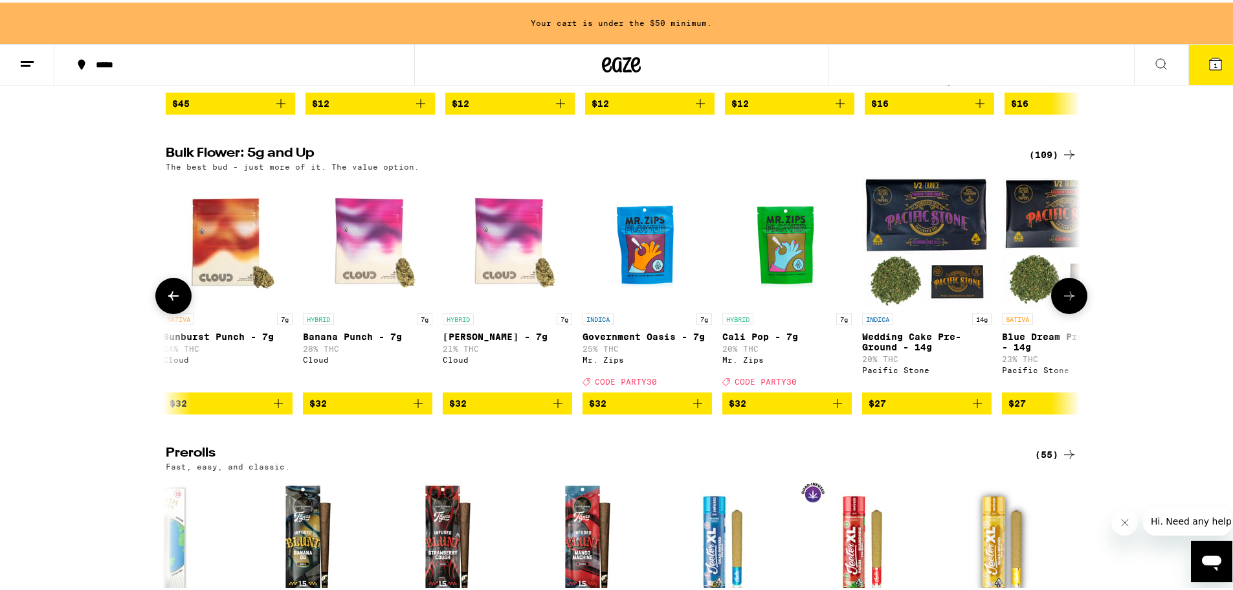
click at [1068, 288] on icon at bounding box center [1070, 294] width 16 height 16
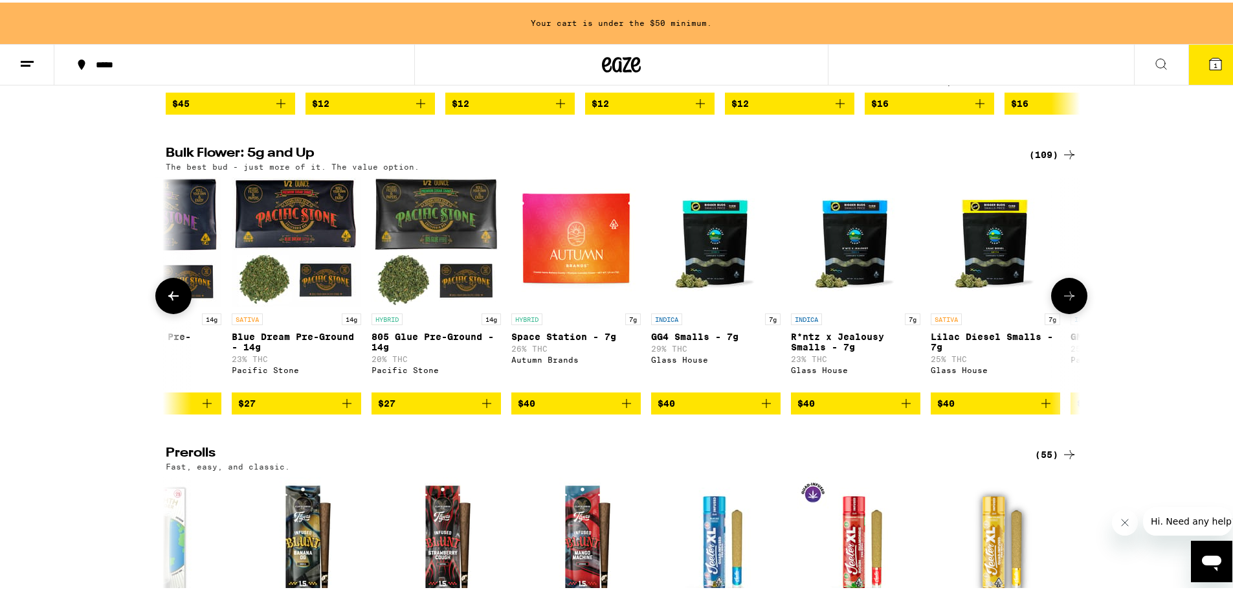
click at [168, 287] on icon at bounding box center [174, 294] width 16 height 16
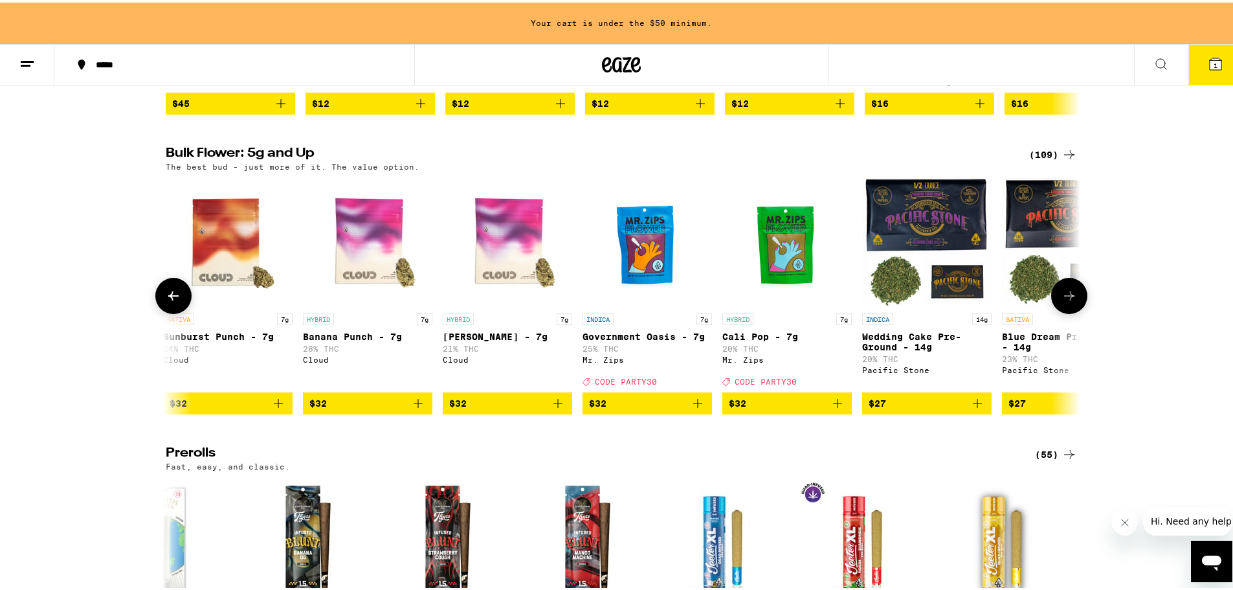
click at [1073, 290] on button at bounding box center [1069, 293] width 36 height 36
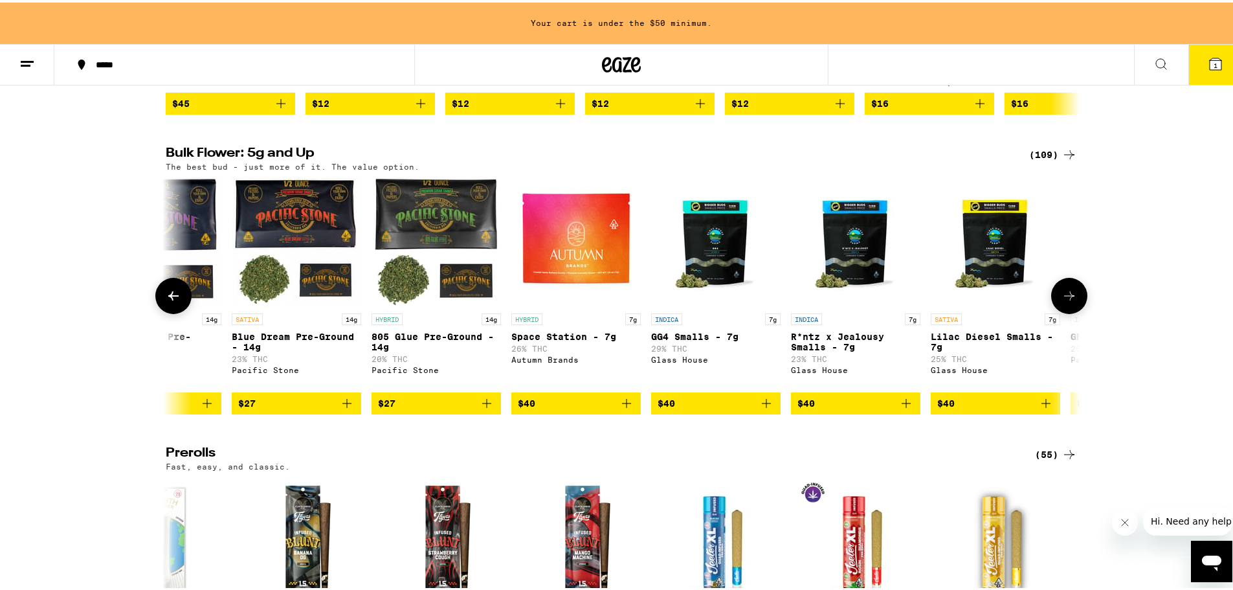
click at [420, 398] on span "$27" at bounding box center [436, 401] width 117 height 16
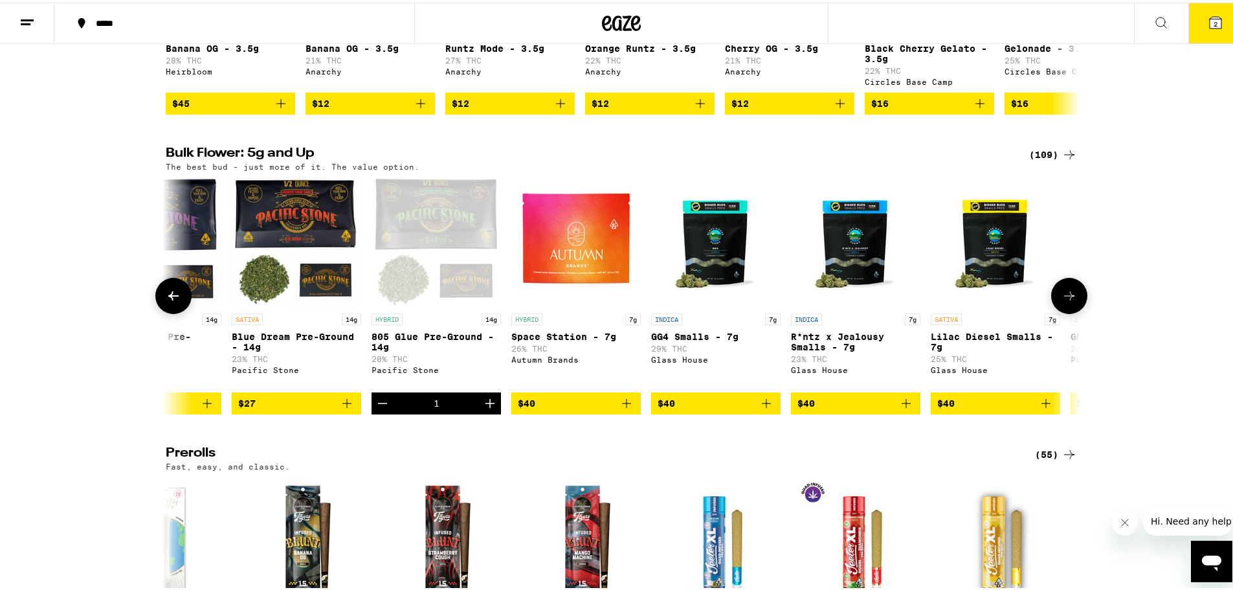
scroll to position [0, 0]
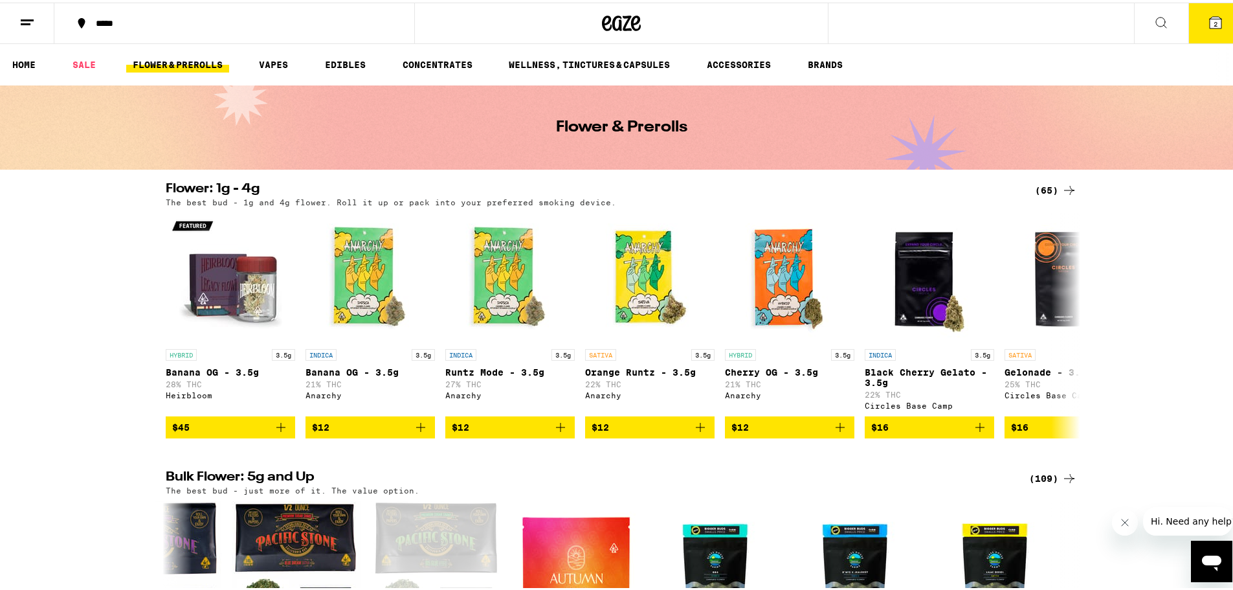
click at [1210, 20] on icon at bounding box center [1216, 20] width 12 height 12
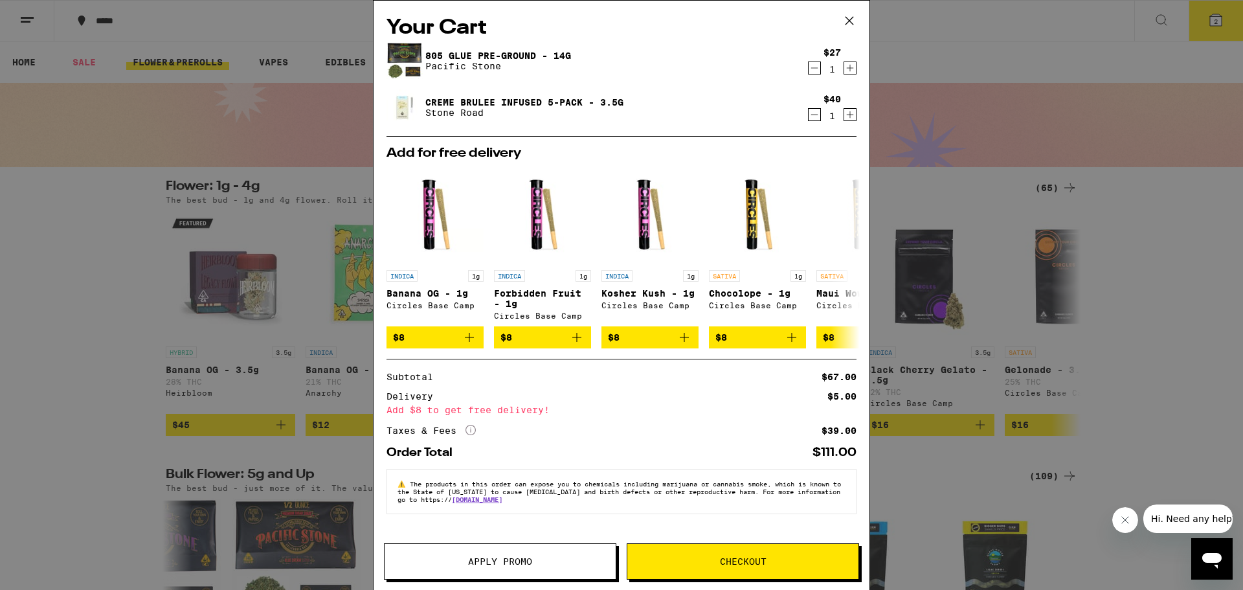
click at [58, 328] on div "Your Cart 805 Glue Pre-Ground - 14g Pacific Stone $27 1 Creme Brulee Infused 5-…" at bounding box center [621, 295] width 1243 height 590
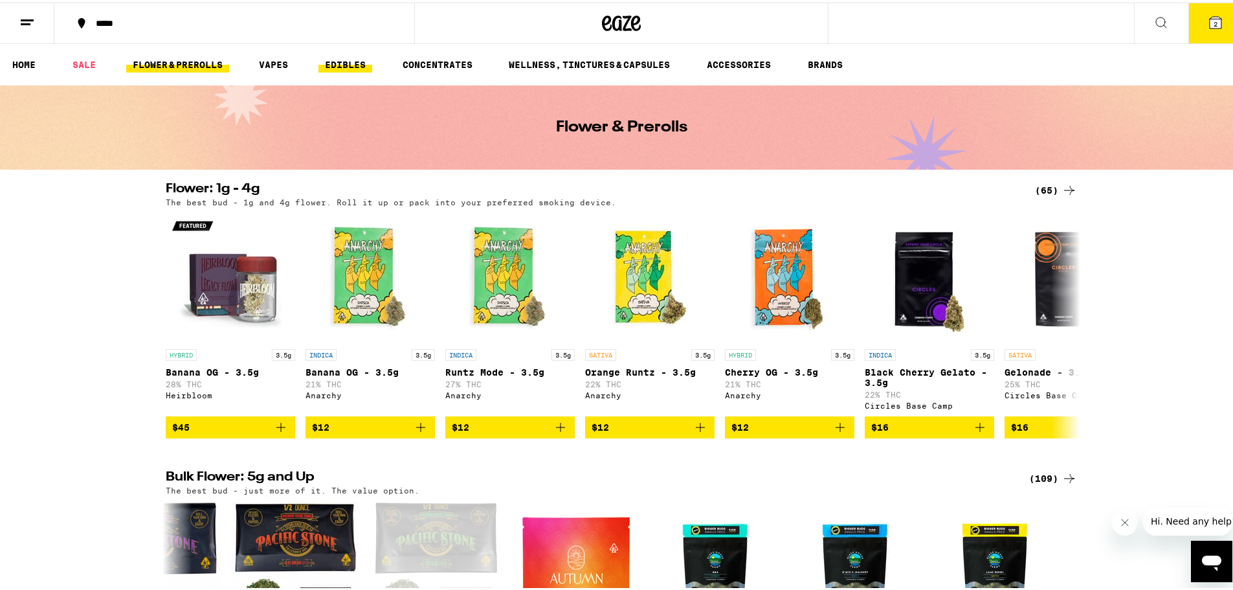
click at [344, 61] on link "EDIBLES" at bounding box center [346, 62] width 54 height 16
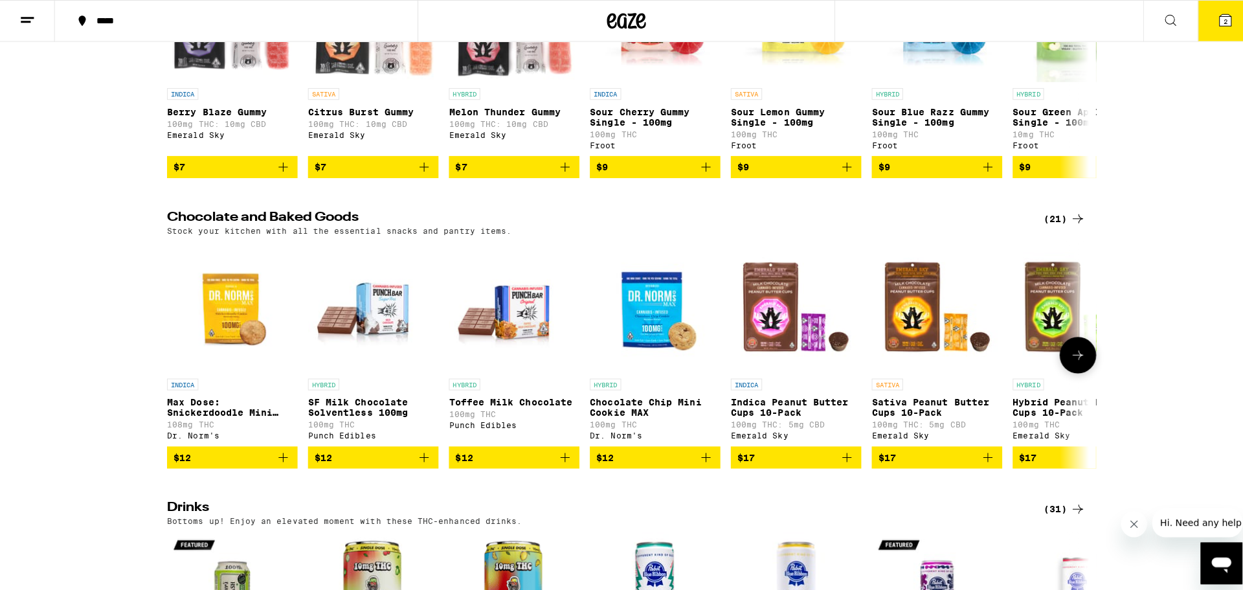
scroll to position [65, 0]
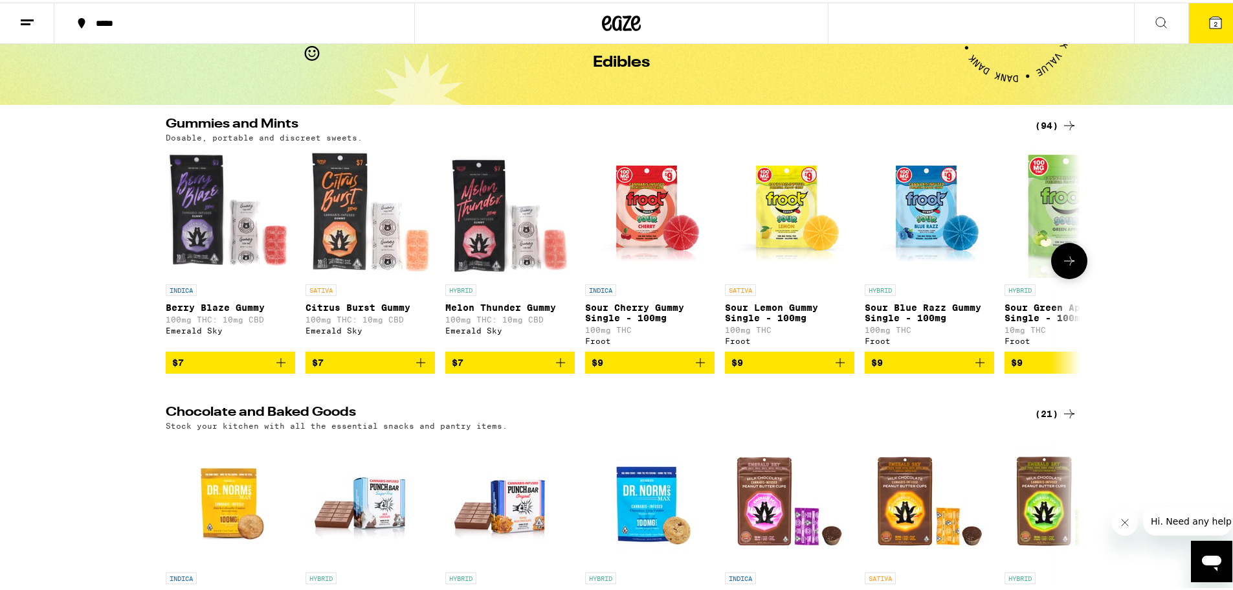
click at [932, 359] on span "$9" at bounding box center [929, 360] width 117 height 16
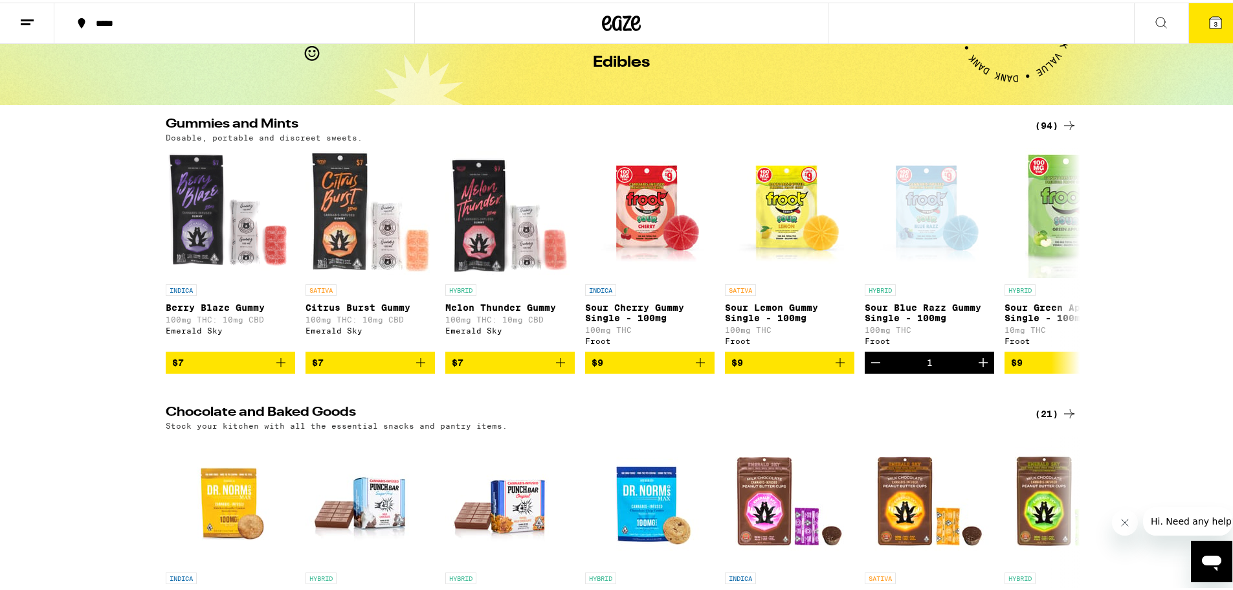
click at [1210, 15] on icon at bounding box center [1216, 20] width 12 height 12
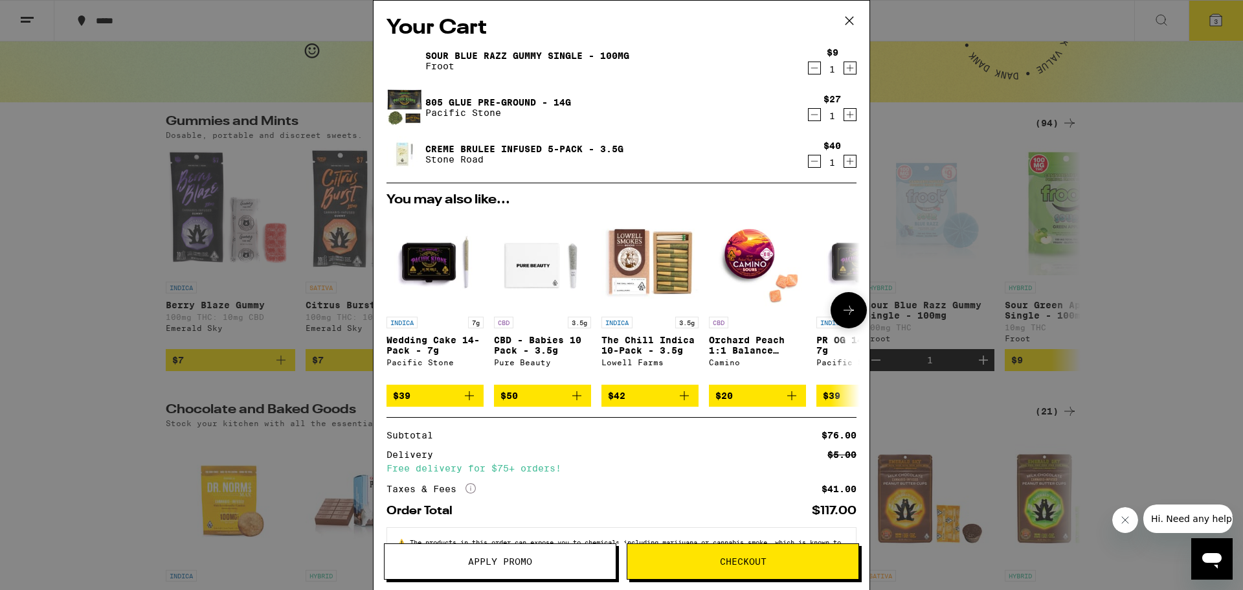
scroll to position [47, 0]
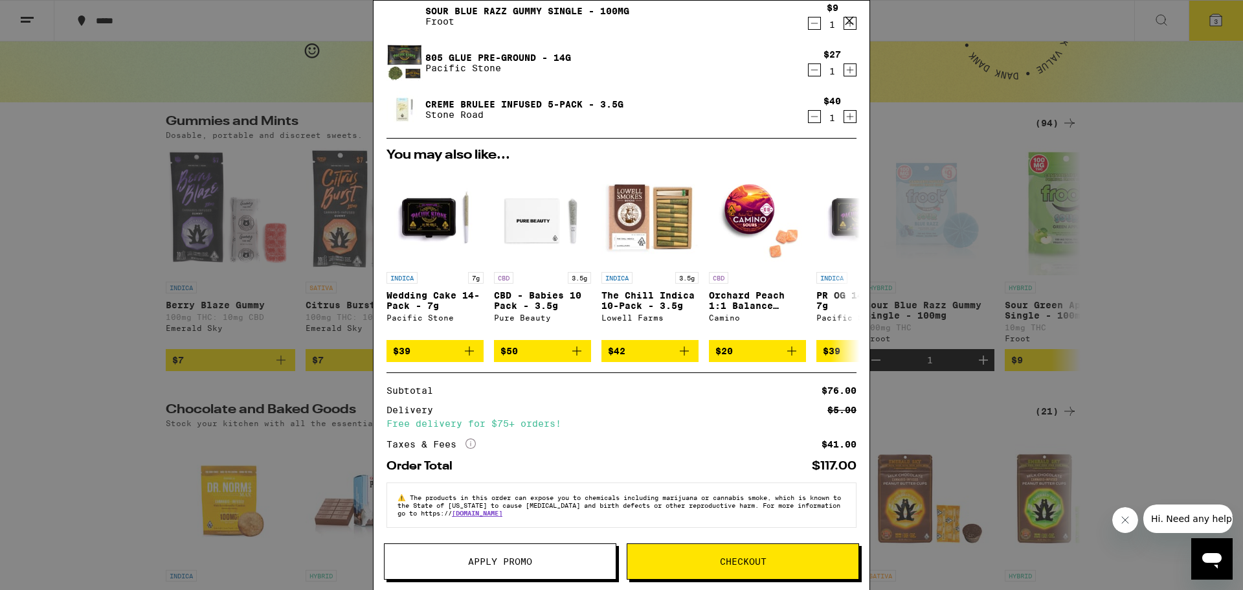
click at [719, 566] on button "Checkout" at bounding box center [743, 561] width 232 height 36
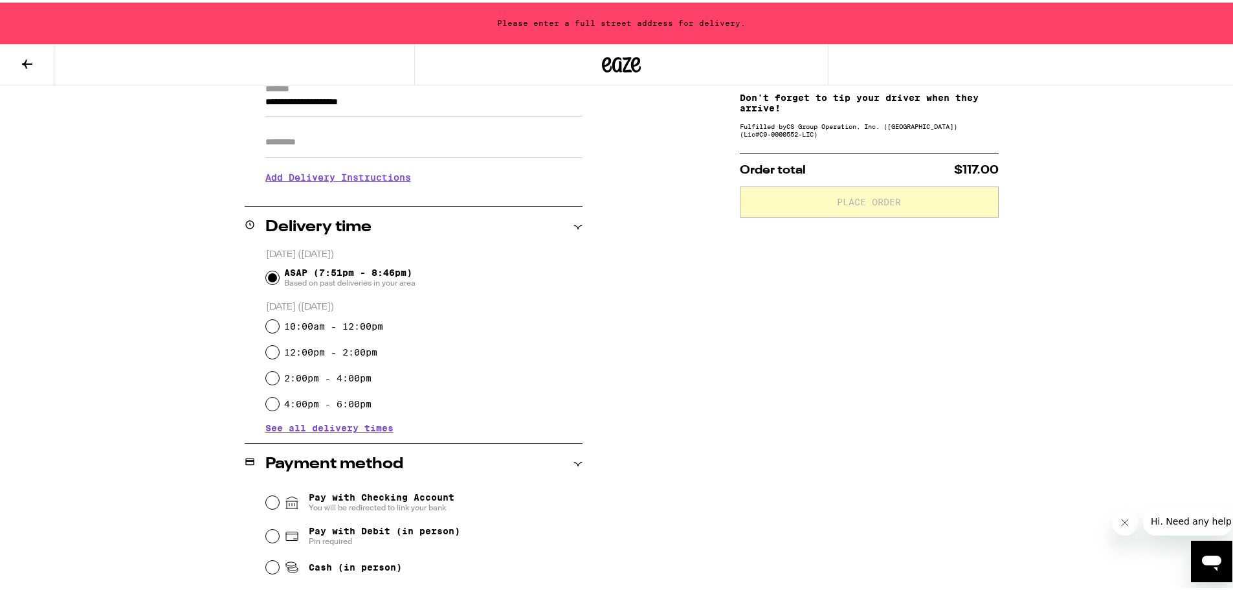
scroll to position [324, 0]
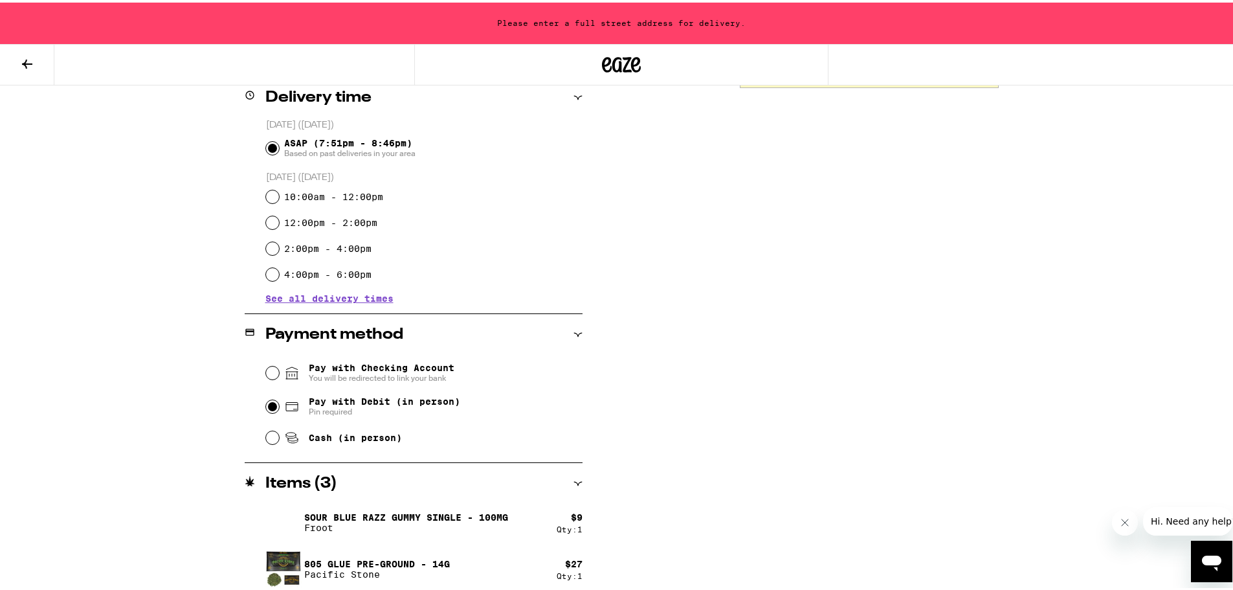
click at [266, 405] on input "Pay with Debit (in person) Pin required" at bounding box center [272, 404] width 13 height 13
radio input "true"
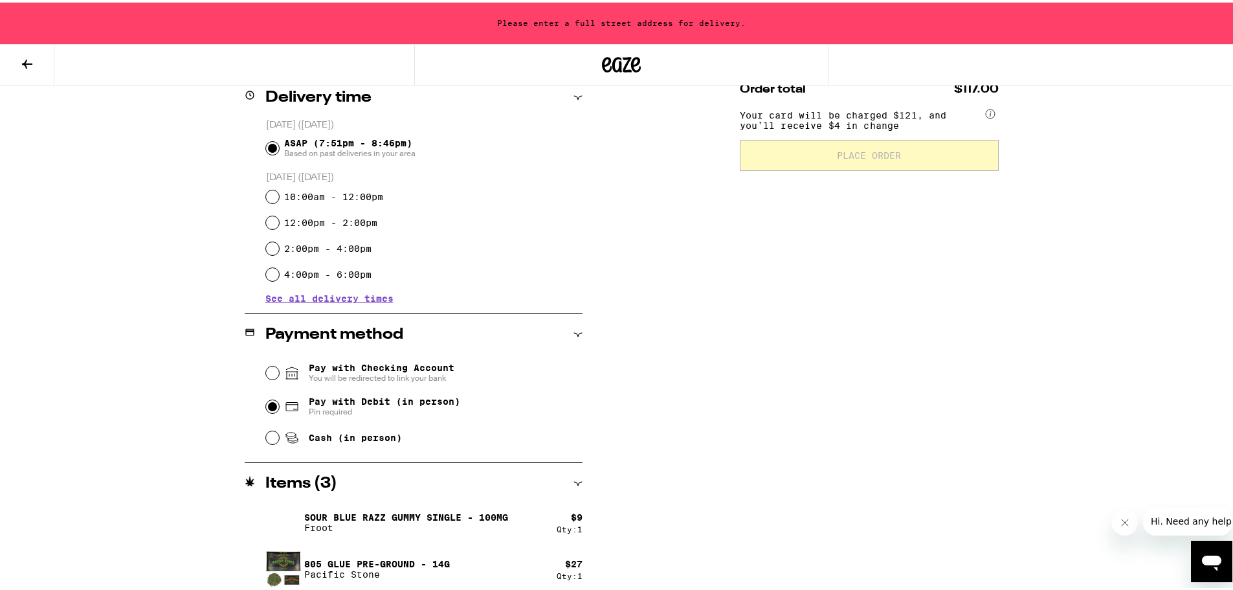
scroll to position [0, 0]
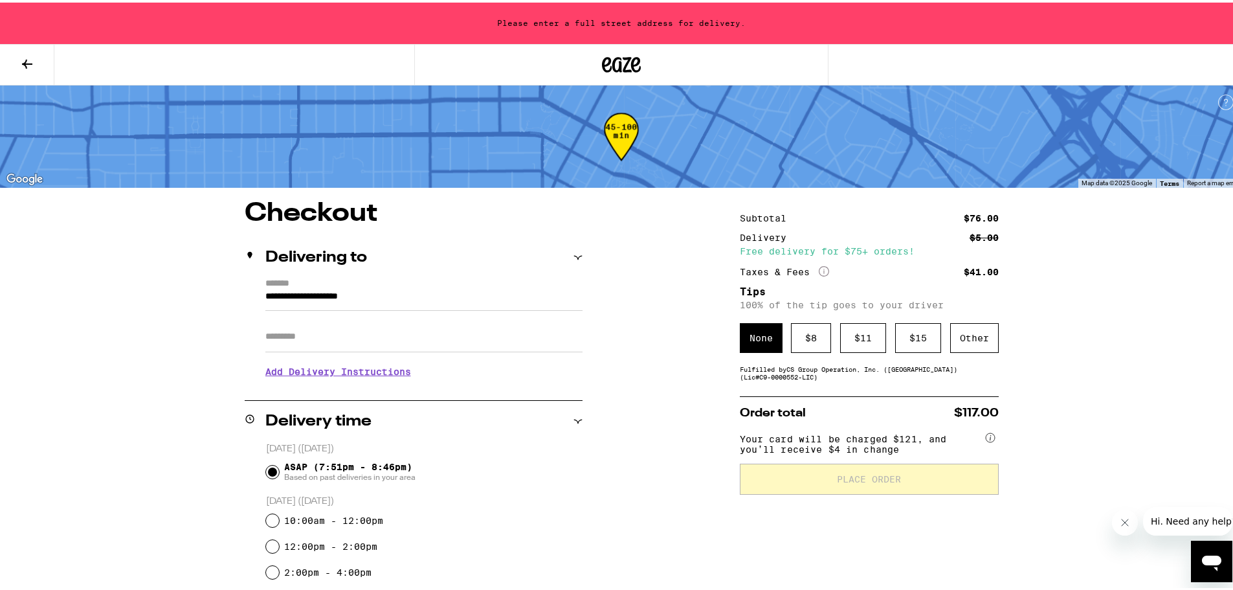
click at [525, 282] on label "*******" at bounding box center [423, 281] width 317 height 10
click at [525, 286] on input "**********" at bounding box center [423, 297] width 317 height 22
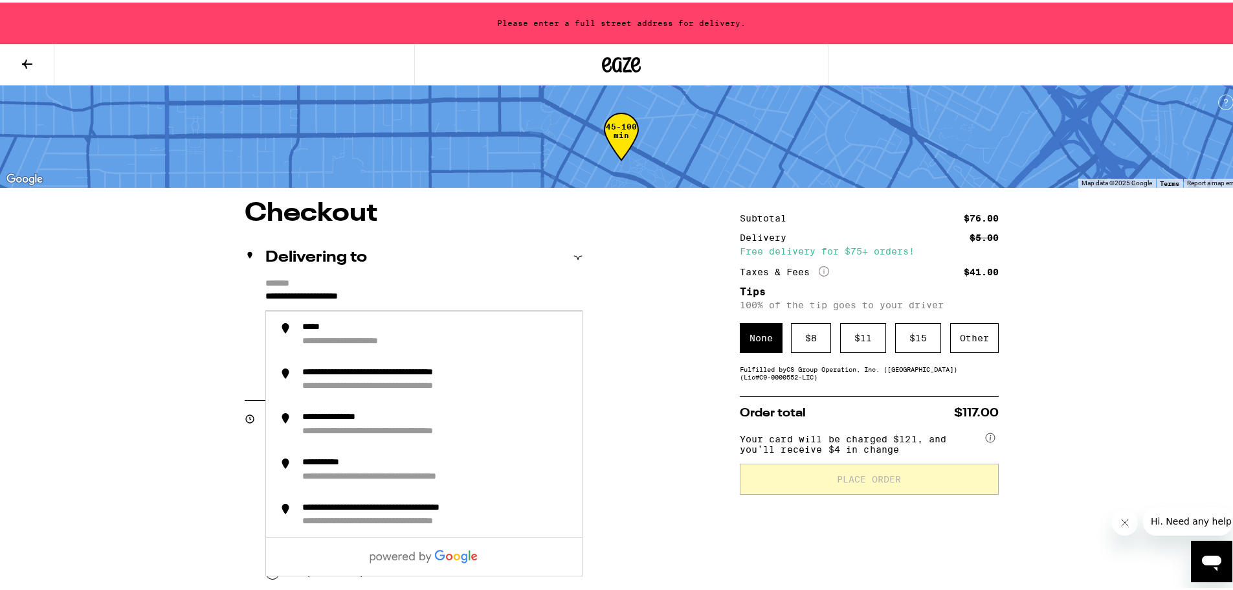
click at [415, 288] on input "**********" at bounding box center [423, 297] width 317 height 22
drag, startPoint x: 415, startPoint y: 292, endPoint x: 47, endPoint y: 246, distance: 370.6
click at [47, 246] on div "**********" at bounding box center [621, 483] width 1243 height 966
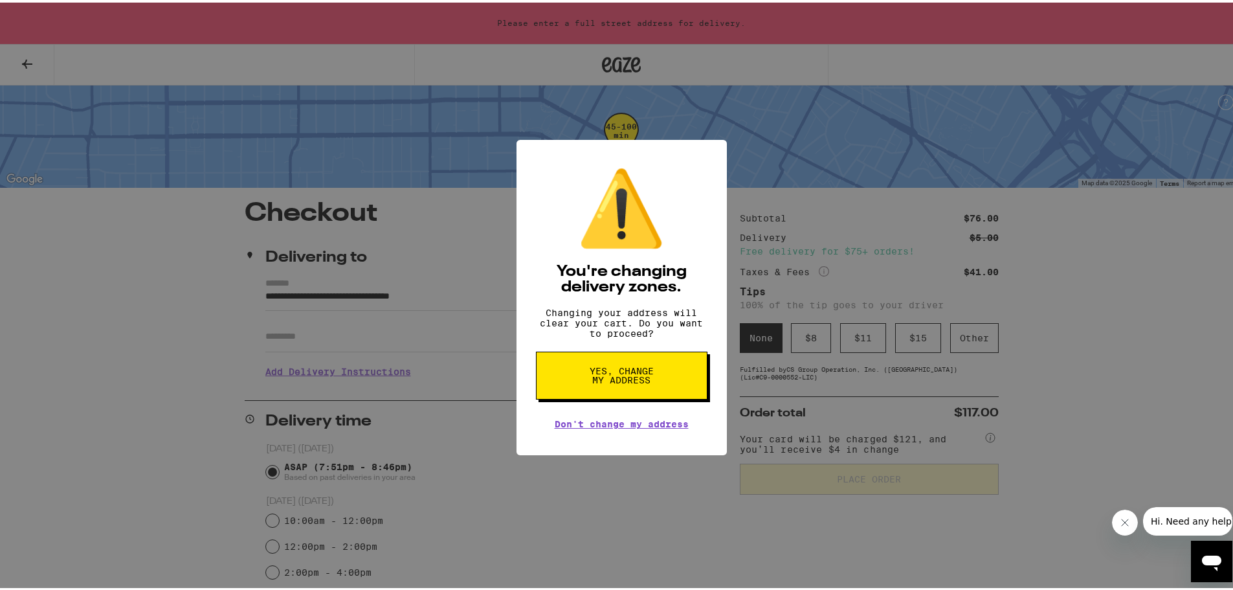
click at [610, 382] on span "Yes, change my address" at bounding box center [622, 373] width 67 height 18
type input "**********"
radio input "false"
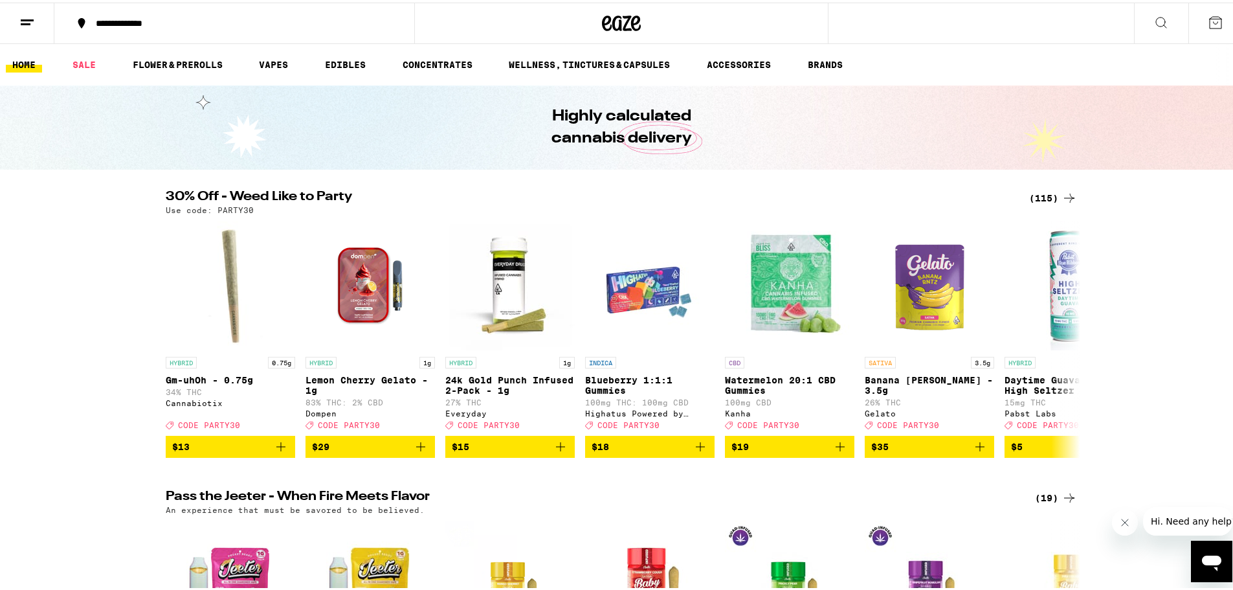
click at [172, 19] on div "**********" at bounding box center [240, 20] width 303 height 9
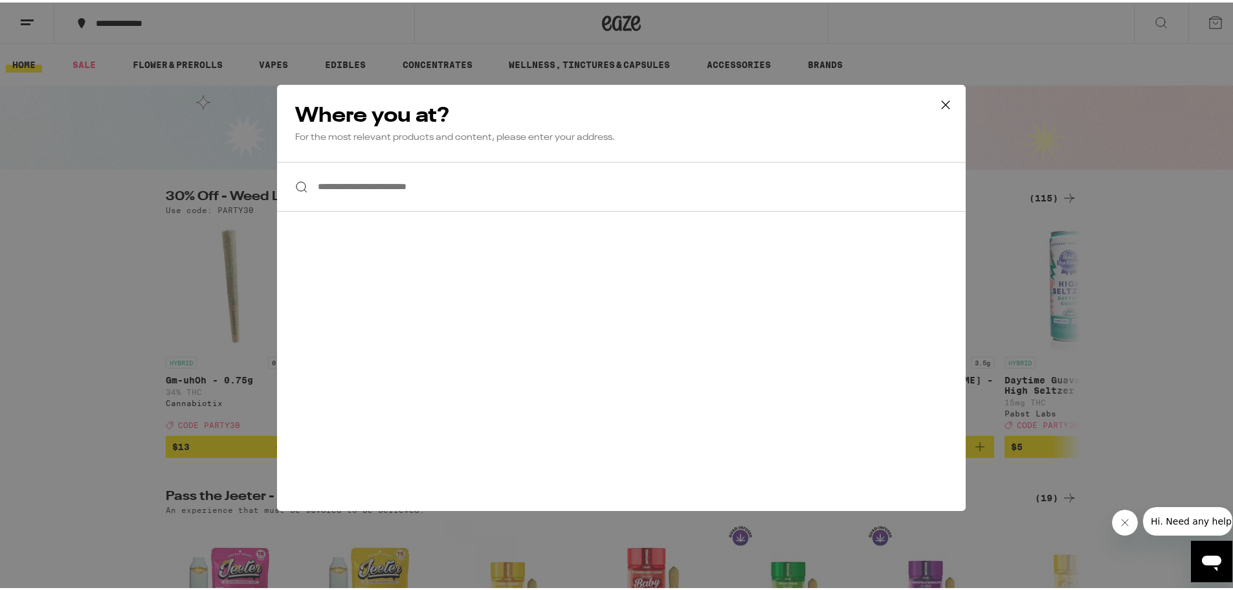
click at [376, 186] on input "**********" at bounding box center [621, 184] width 689 height 50
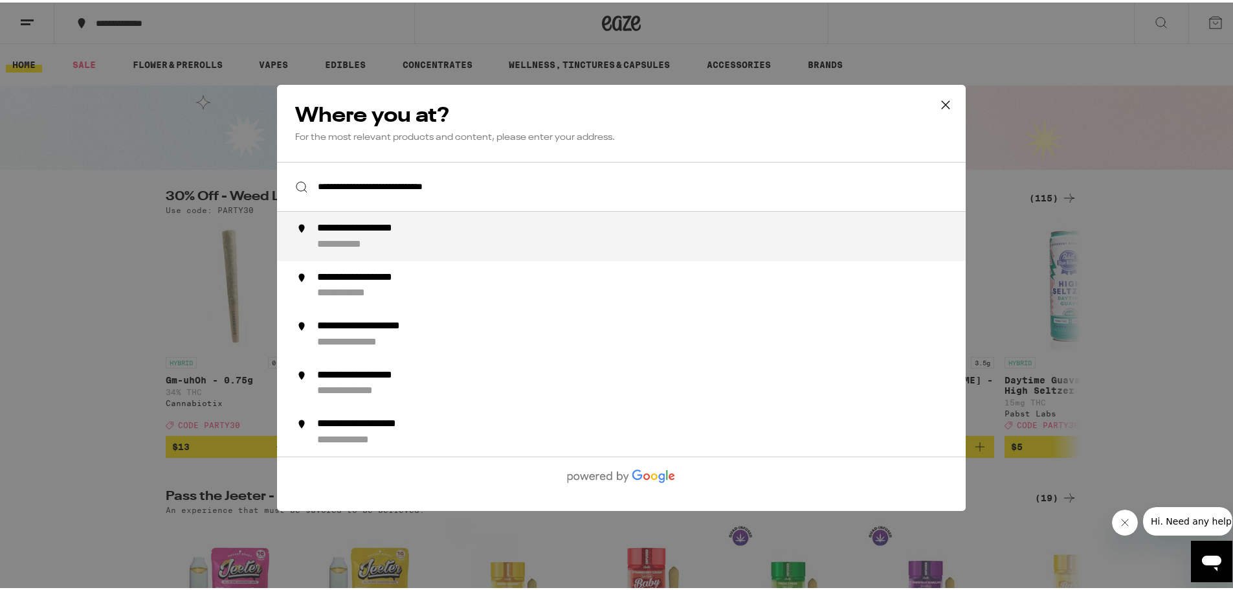
type input "**********"
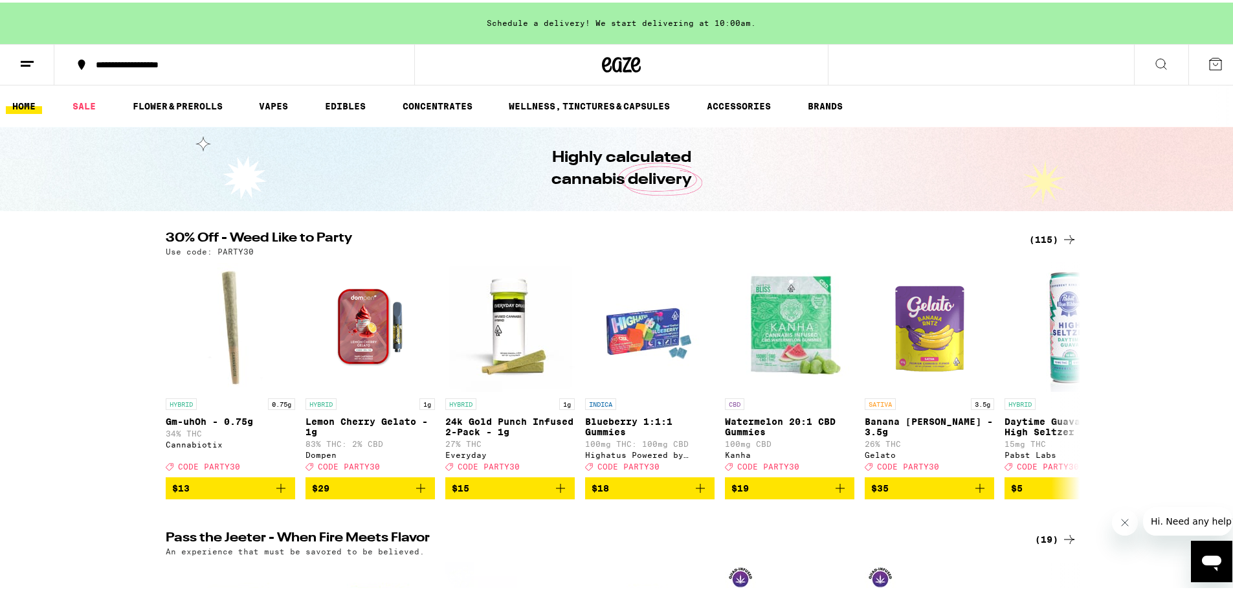
click at [558, 20] on div "Schedule a delivery! We start delivering at 10:00am." at bounding box center [621, 20] width 1243 height 41
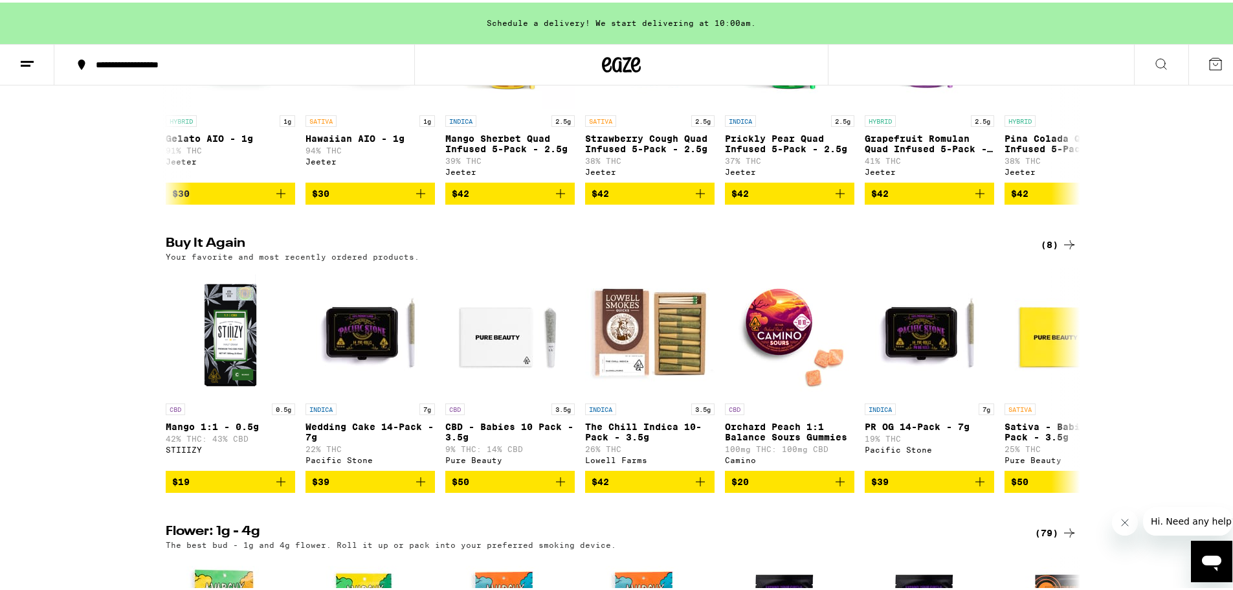
scroll to position [1101, 0]
